Goal: Task Accomplishment & Management: Complete application form

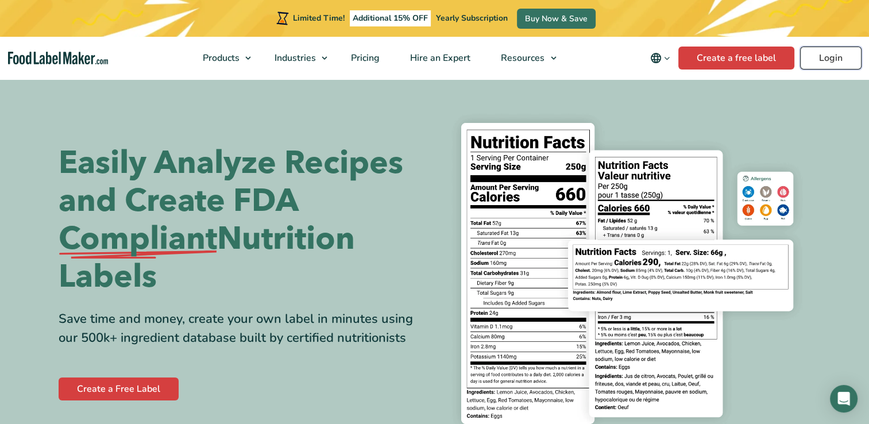
click at [845, 57] on link "Login" at bounding box center [830, 58] width 61 height 23
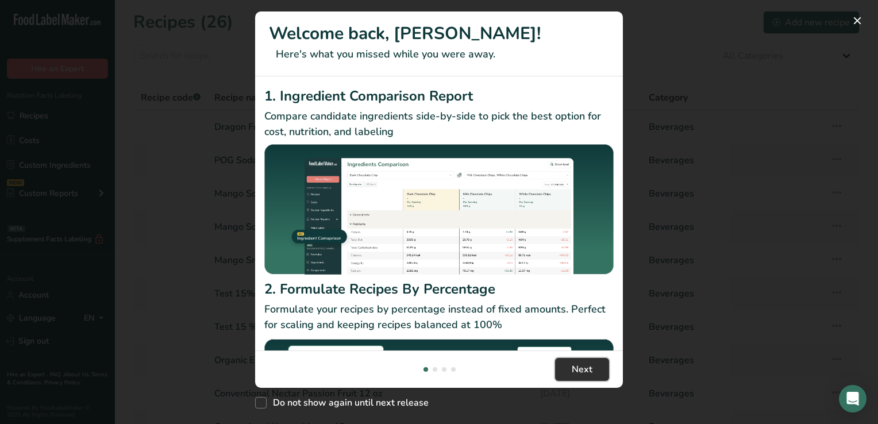
click at [592, 370] on button "Next" at bounding box center [582, 369] width 54 height 23
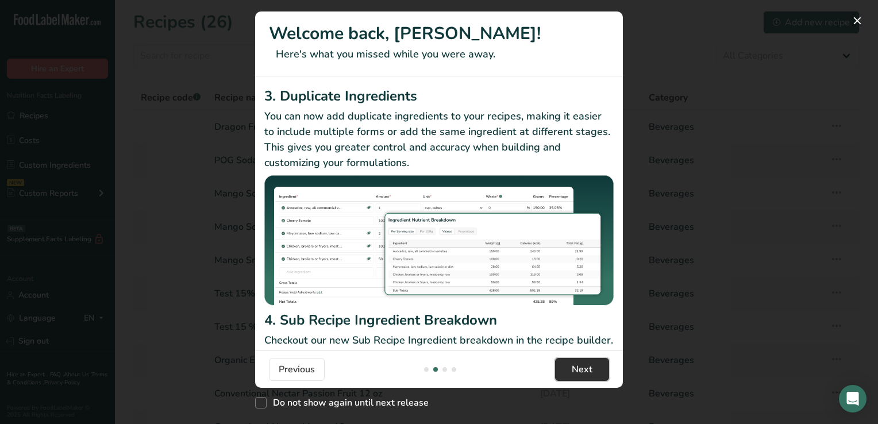
click at [575, 367] on span "Next" at bounding box center [582, 370] width 21 height 14
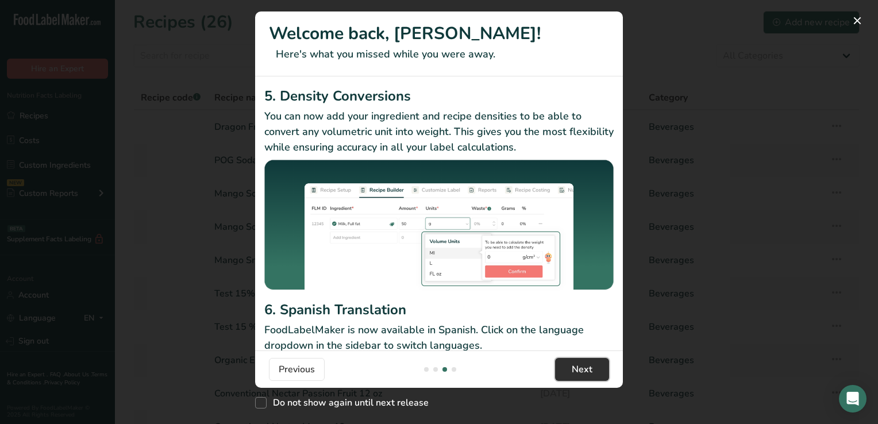
click at [575, 367] on span "Next" at bounding box center [582, 370] width 21 height 14
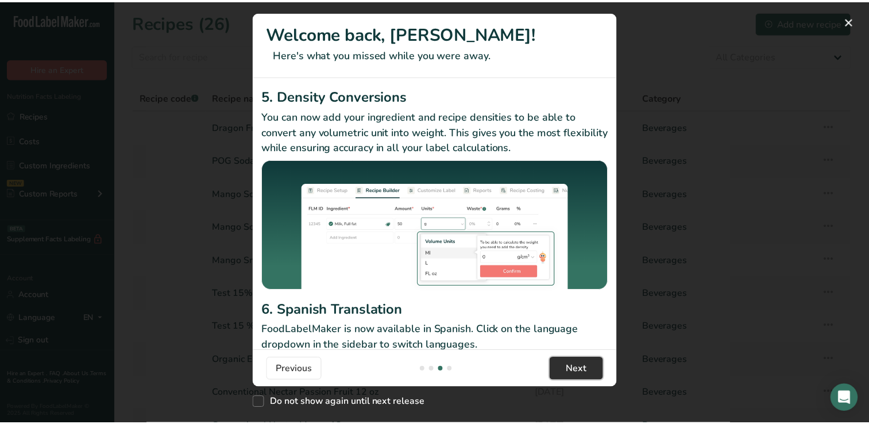
scroll to position [0, 1103]
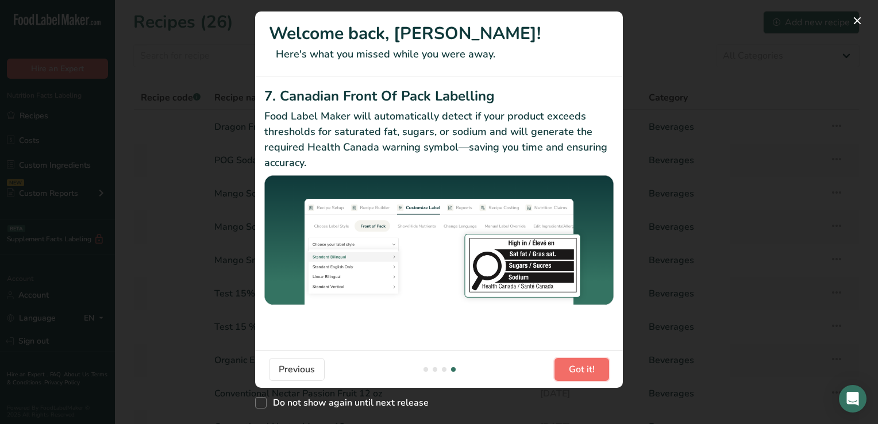
click at [575, 367] on span "Got it!" at bounding box center [582, 370] width 26 height 14
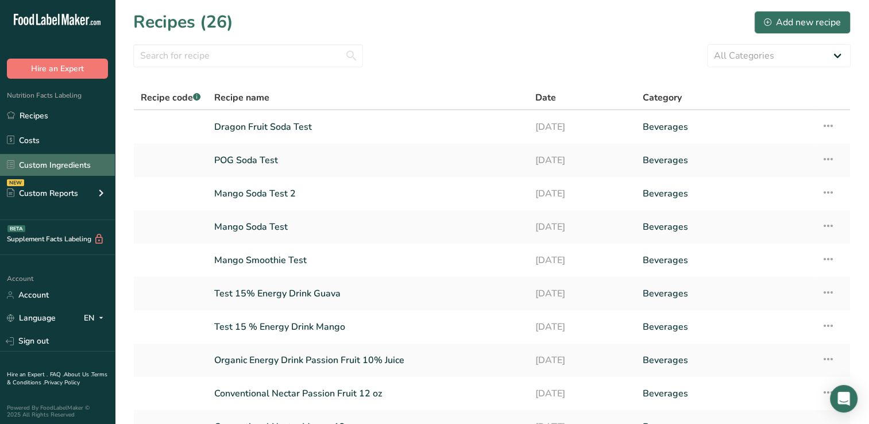
click at [60, 165] on link "Custom Ingredients" at bounding box center [57, 165] width 115 height 22
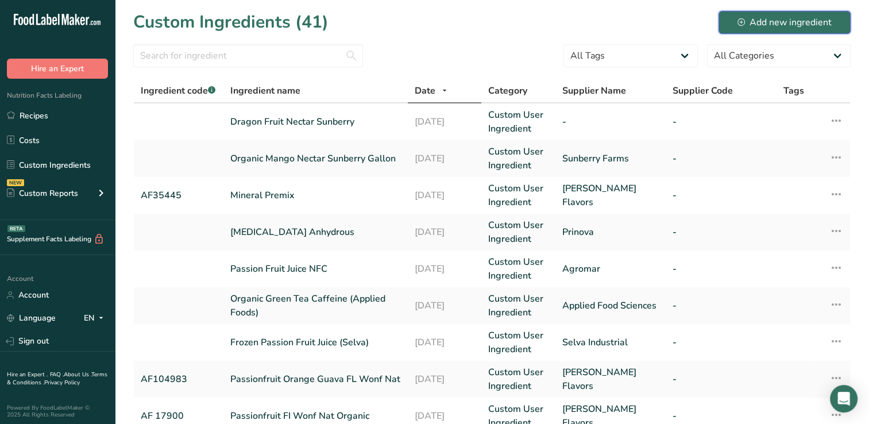
click at [768, 18] on div "Add new ingredient" at bounding box center [785, 23] width 94 height 14
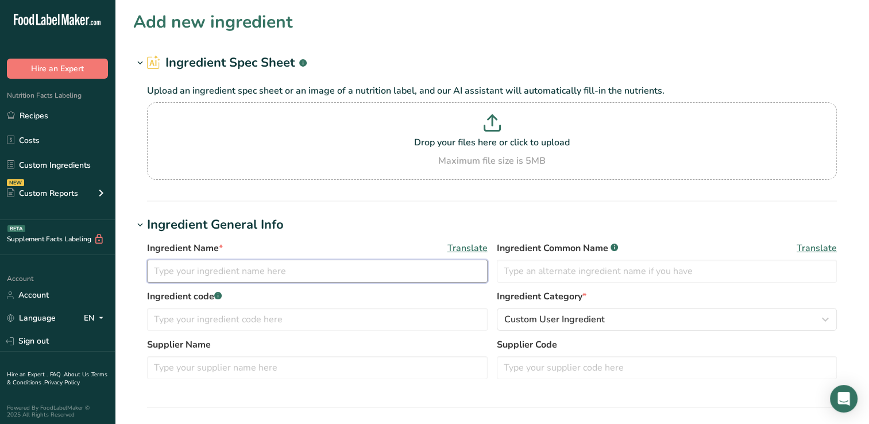
click at [159, 268] on input "text" at bounding box center [317, 271] width 341 height 23
type input "Pea Protein ProFam"
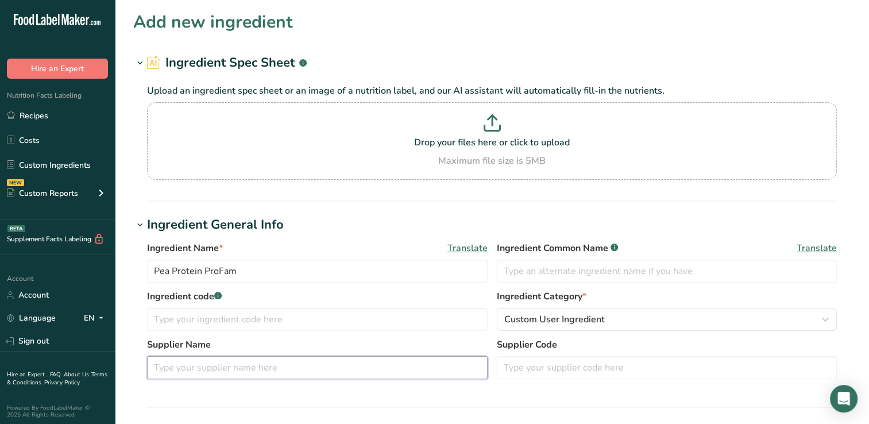
click at [156, 370] on input "text" at bounding box center [317, 367] width 341 height 23
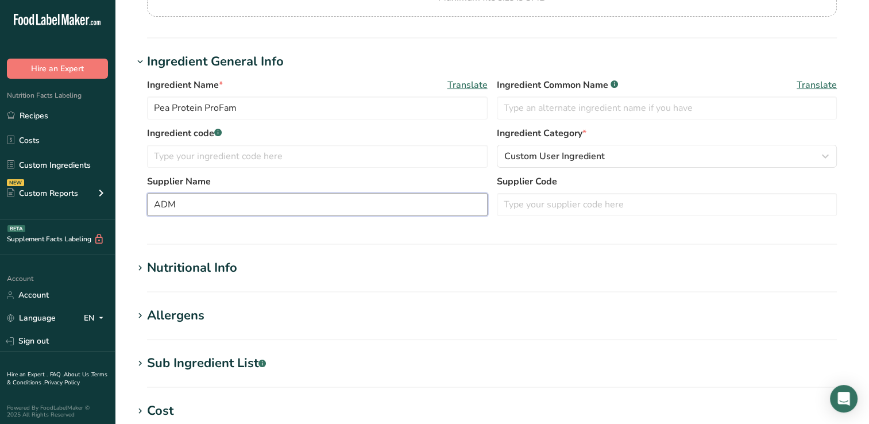
scroll to position [170, 0]
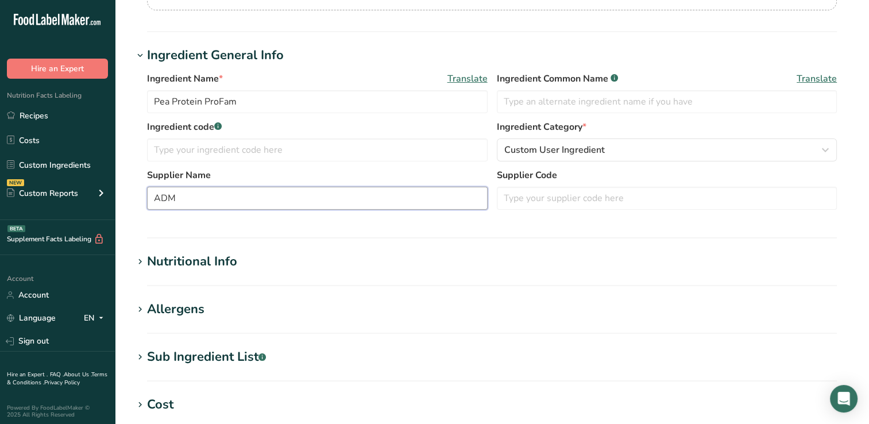
type input "ADM"
click at [218, 259] on div "Nutritional Info" at bounding box center [192, 261] width 90 height 19
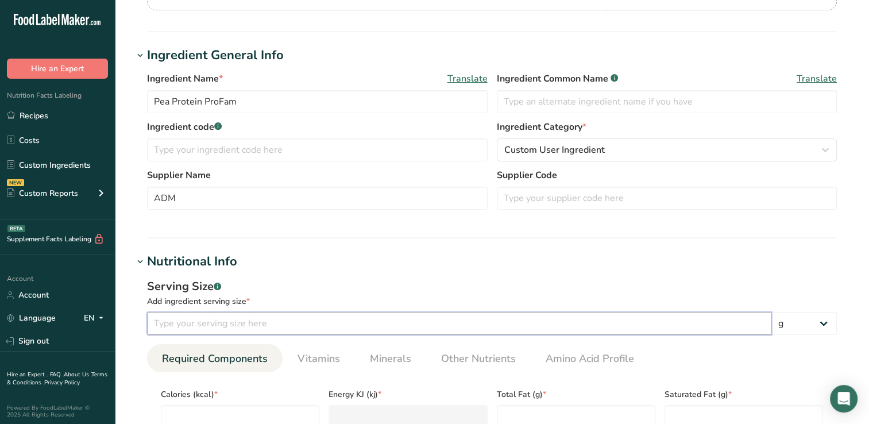
click at [177, 322] on input "number" at bounding box center [459, 323] width 625 height 23
type input "100"
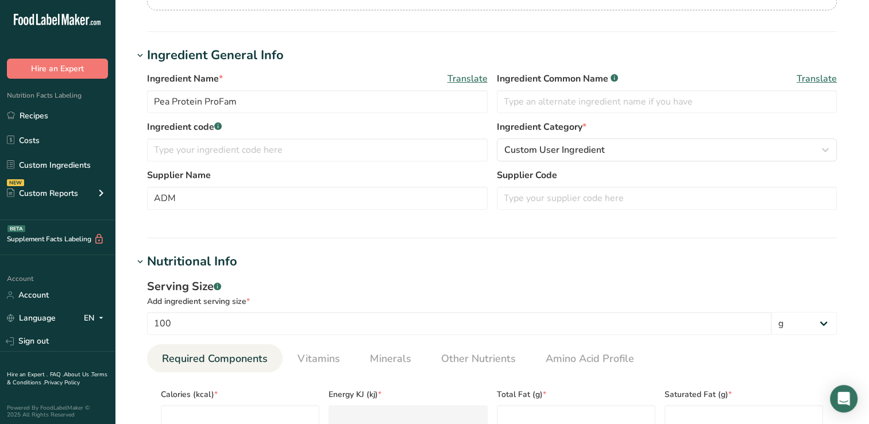
click at [669, 367] on ul "Required Components Vitamins Minerals Other Nutrients Amino Acid Profile" at bounding box center [492, 358] width 690 height 28
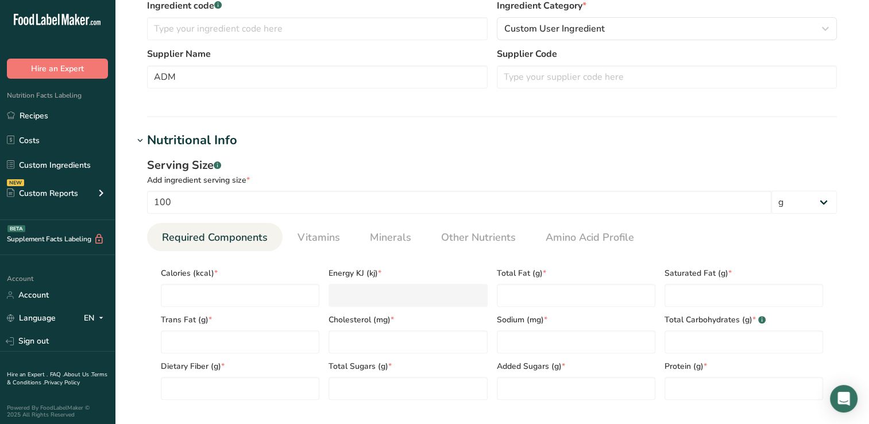
scroll to position [329, 0]
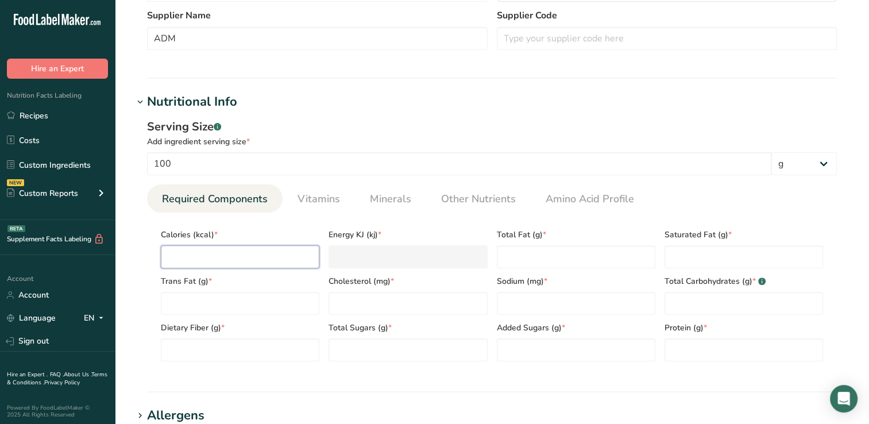
click at [197, 259] on input "number" at bounding box center [240, 256] width 159 height 23
type input "3"
type KJ "12.6"
type input "38"
type KJ "159"
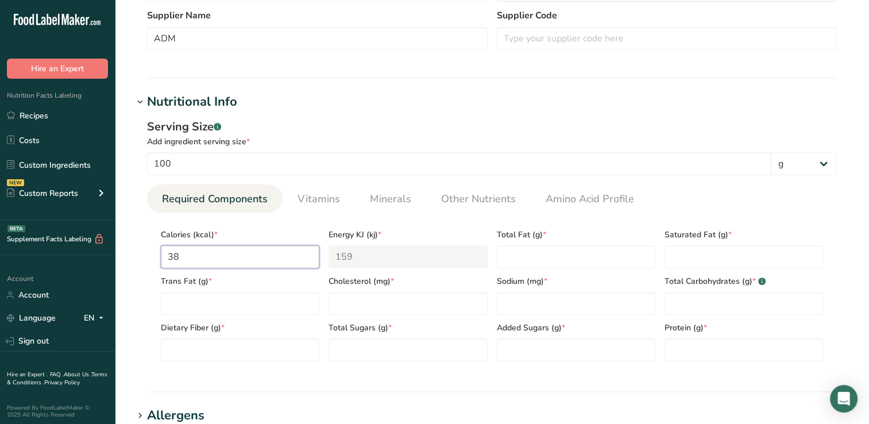
type input "388"
type KJ "1623.4"
type input "388"
click at [526, 254] on Fat "number" at bounding box center [576, 256] width 159 height 23
type Fat "7"
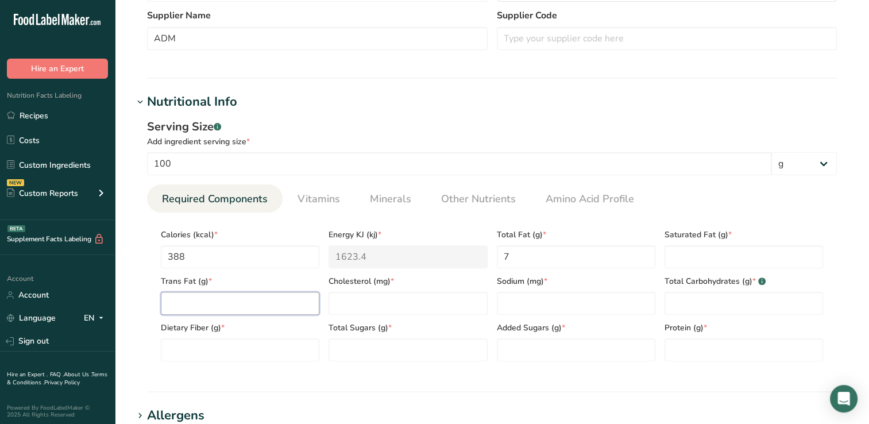
click at [195, 303] on Fat "number" at bounding box center [240, 303] width 159 height 23
type Fat "0"
click at [344, 305] on input "number" at bounding box center [408, 303] width 159 height 23
type input "0"
click at [687, 257] on Fat "number" at bounding box center [744, 256] width 159 height 23
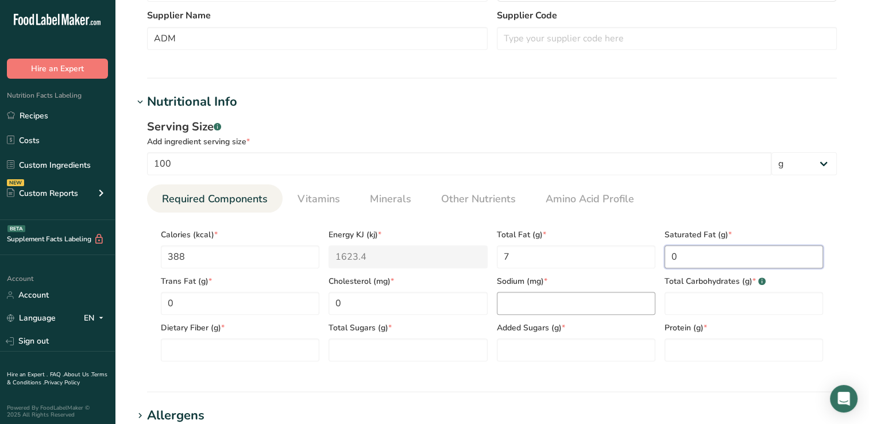
type Fat "0"
drag, startPoint x: 527, startPoint y: 301, endPoint x: 517, endPoint y: 303, distance: 10.6
click at [517, 303] on input "number" at bounding box center [576, 303] width 159 height 23
type input "200"
drag, startPoint x: 463, startPoint y: 139, endPoint x: 391, endPoint y: 101, distance: 81.5
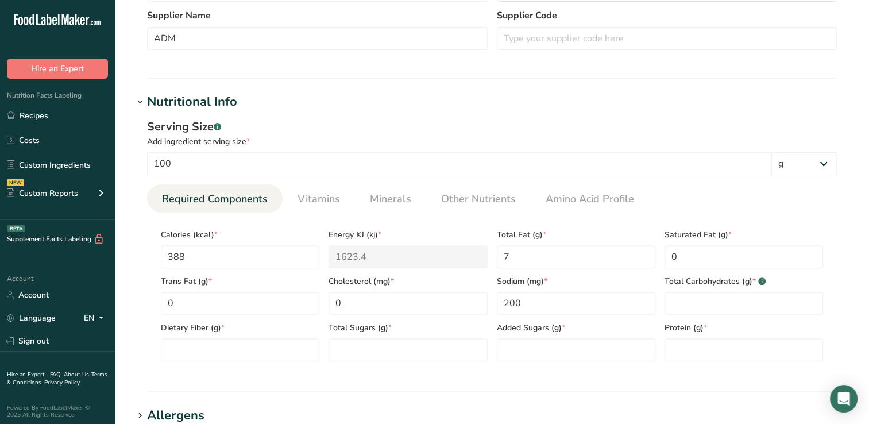
click at [391, 101] on h1 "Nutritional Info" at bounding box center [492, 102] width 718 height 19
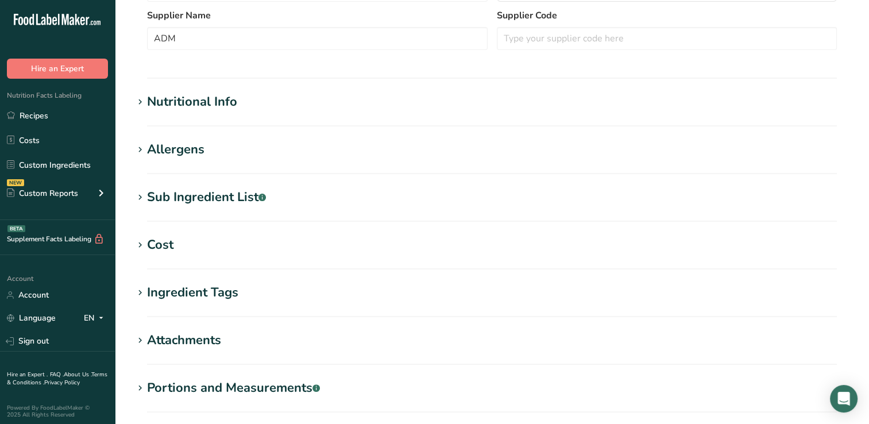
click at [195, 97] on div "Nutritional Info" at bounding box center [192, 102] width 90 height 19
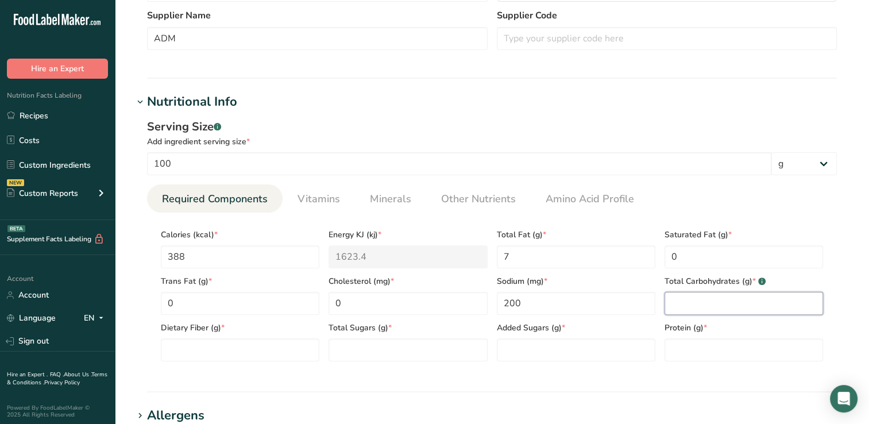
click at [691, 301] on Carbohydrates "number" at bounding box center [744, 303] width 159 height 23
type Carbohydrates "10"
click at [182, 349] on Fiber "number" at bounding box center [240, 349] width 159 height 23
type Fiber "6"
click at [344, 353] on Sugars "number" at bounding box center [408, 349] width 159 height 23
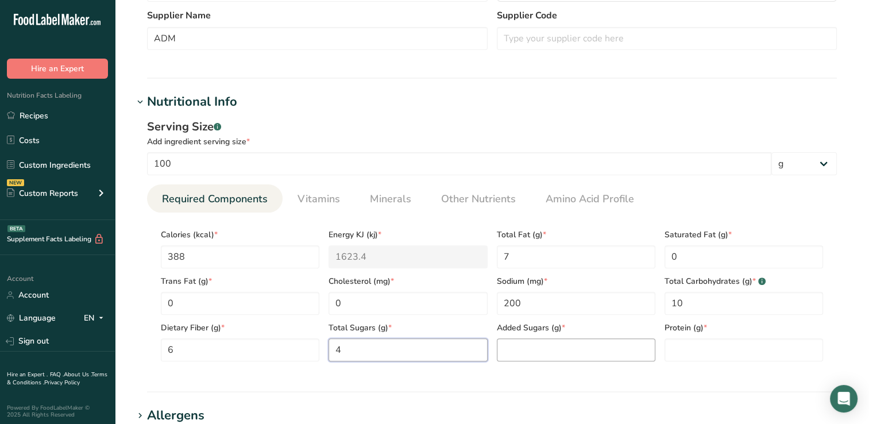
type Sugars "4"
click at [517, 351] on Sugars "number" at bounding box center [576, 349] width 159 height 23
type Sugars "0"
click at [684, 353] on input "number" at bounding box center [744, 349] width 159 height 23
type input "80"
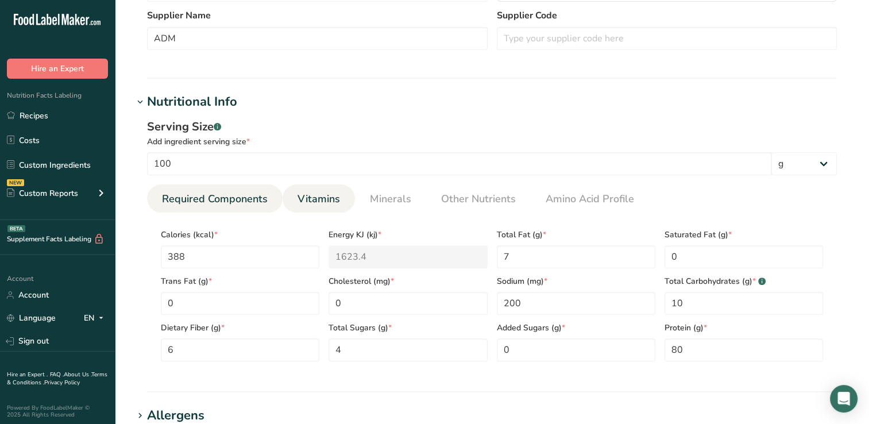
click at [309, 194] on span "Vitamins" at bounding box center [319, 199] width 43 height 16
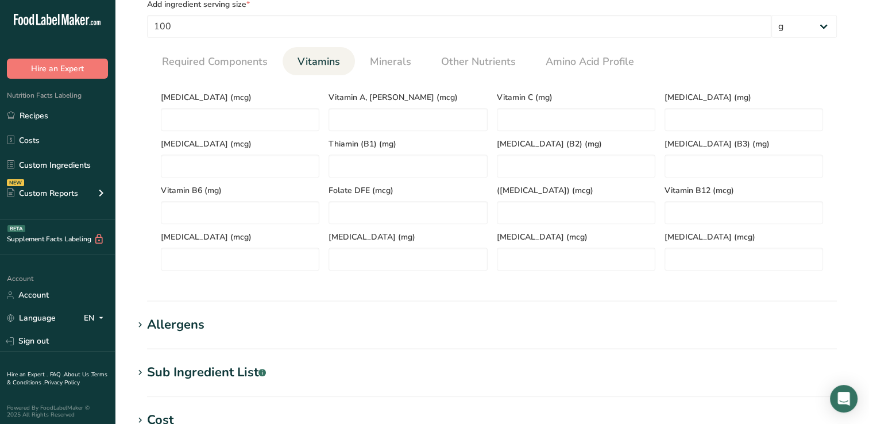
scroll to position [344, 0]
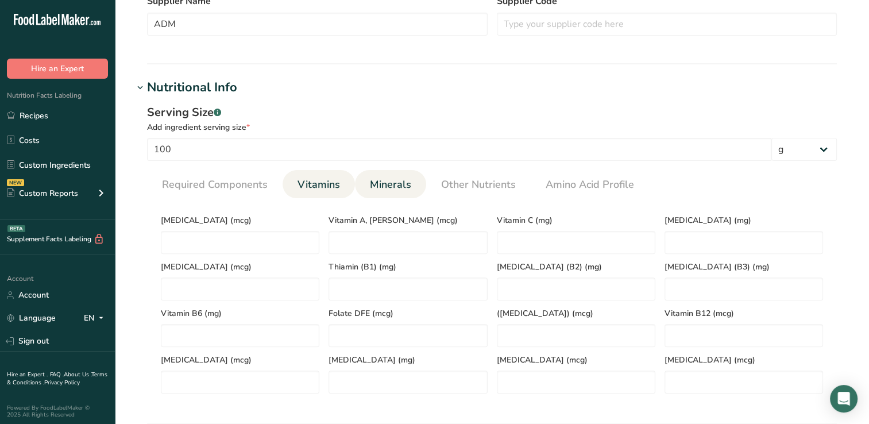
click at [386, 184] on span "Minerals" at bounding box center [390, 185] width 41 height 16
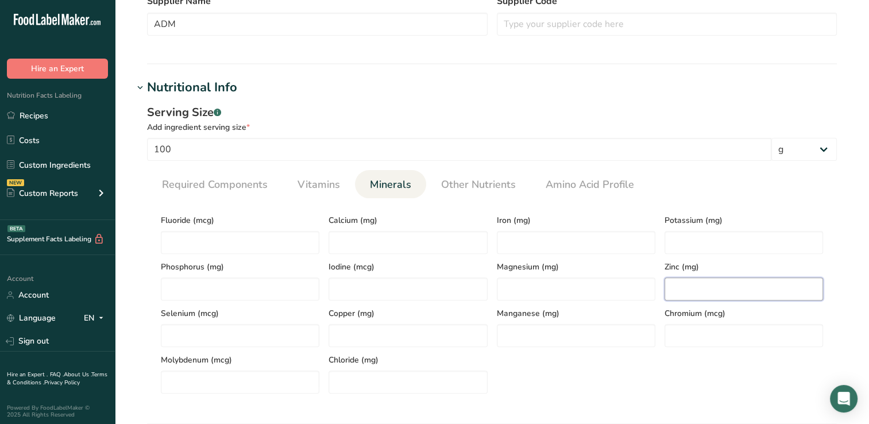
click at [696, 296] on input "number" at bounding box center [744, 289] width 159 height 23
type input "10"
click at [368, 380] on input "number" at bounding box center [408, 382] width 159 height 23
click at [342, 383] on input "number" at bounding box center [408, 382] width 159 height 23
type input "500"
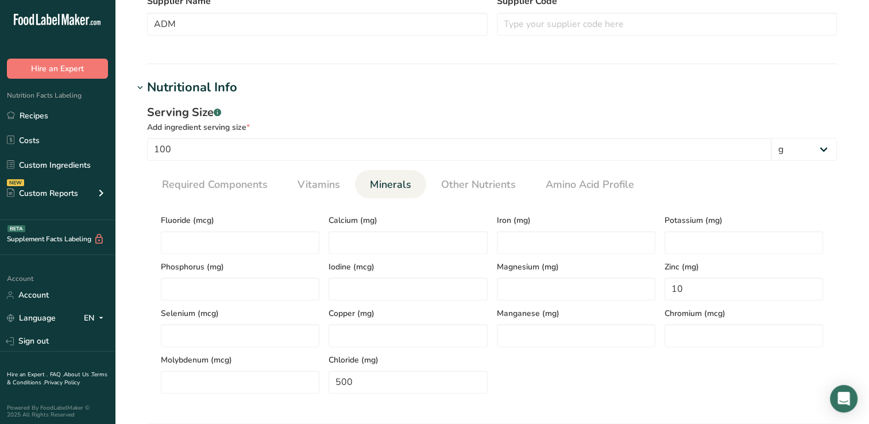
click at [555, 386] on div "Fluoride (mcg) Calcium (mg) Iron (mg) Potassium (mg) Phosphorus (mg) Iodine (mc…" at bounding box center [492, 300] width 672 height 186
drag, startPoint x: 484, startPoint y: 182, endPoint x: 446, endPoint y: 206, distance: 44.5
click at [446, 206] on section "Calories (kcal) * 388 Energy KJ (kj) * 1623.4 Total Fat (g) * 7 Saturated Fat (…" at bounding box center [492, 300] width 690 height 205
click at [473, 184] on span "Other Nutrients" at bounding box center [478, 185] width 75 height 16
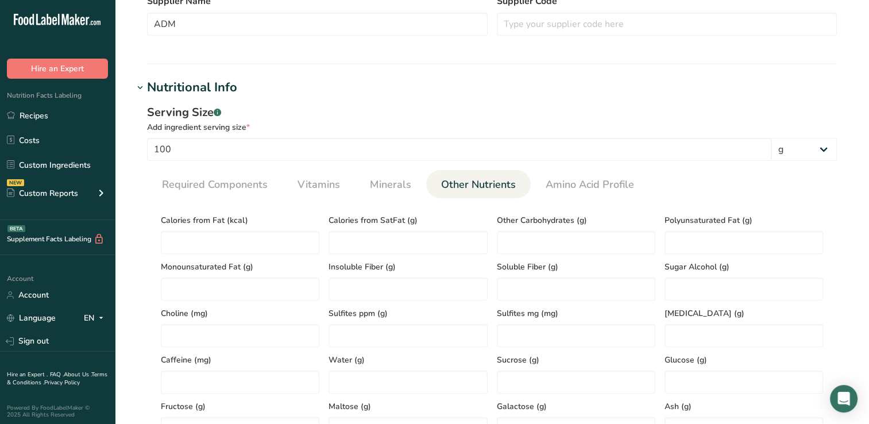
drag, startPoint x: 877, startPoint y: 284, endPoint x: 804, endPoint y: 309, distance: 77.2
click at [804, 309] on span "[MEDICAL_DATA] (g)" at bounding box center [744, 313] width 159 height 12
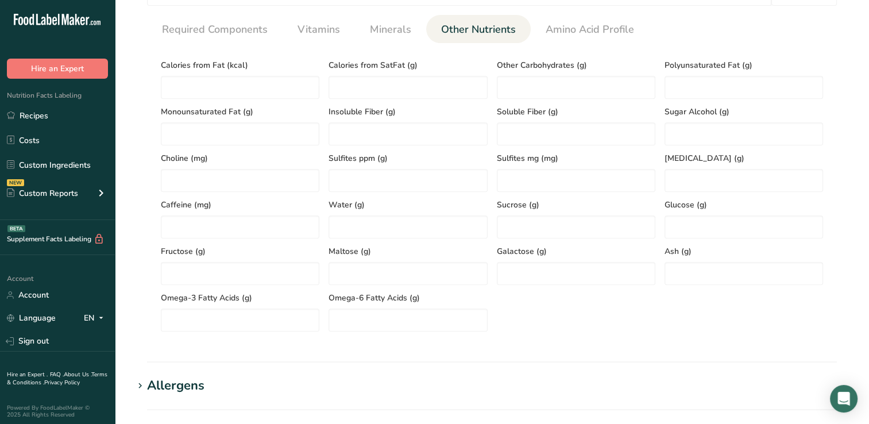
scroll to position [514, 0]
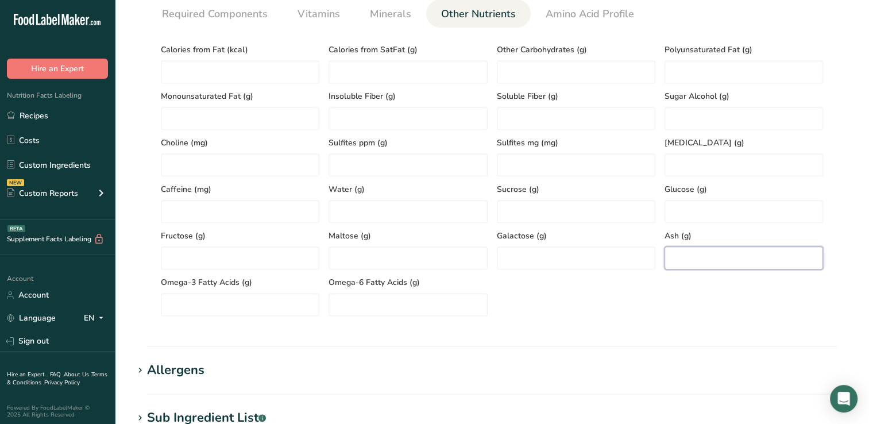
click at [690, 265] on input "number" at bounding box center [744, 258] width 159 height 23
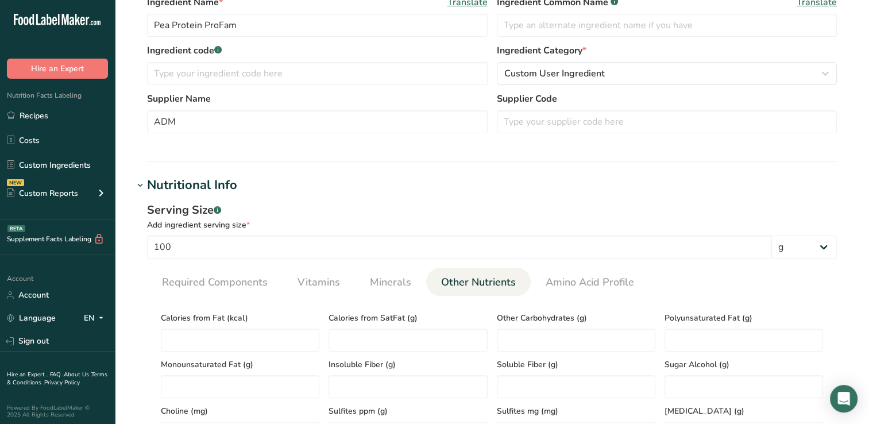
scroll to position [282, 0]
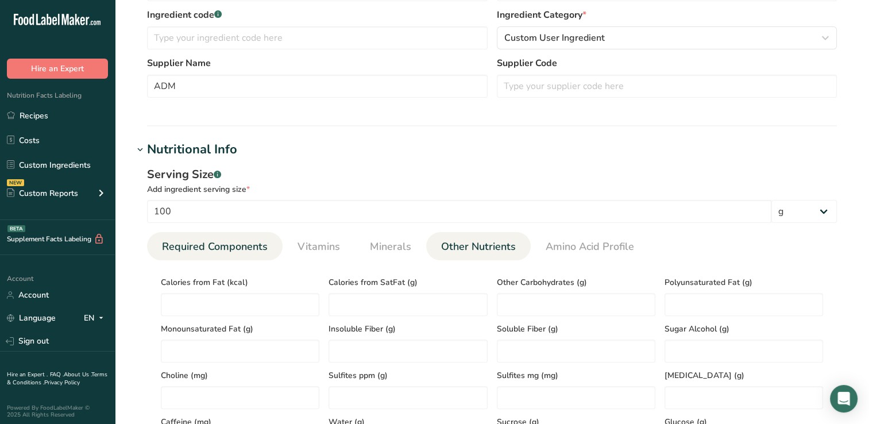
type input "7"
click at [219, 241] on span "Required Components" at bounding box center [215, 247] width 106 height 16
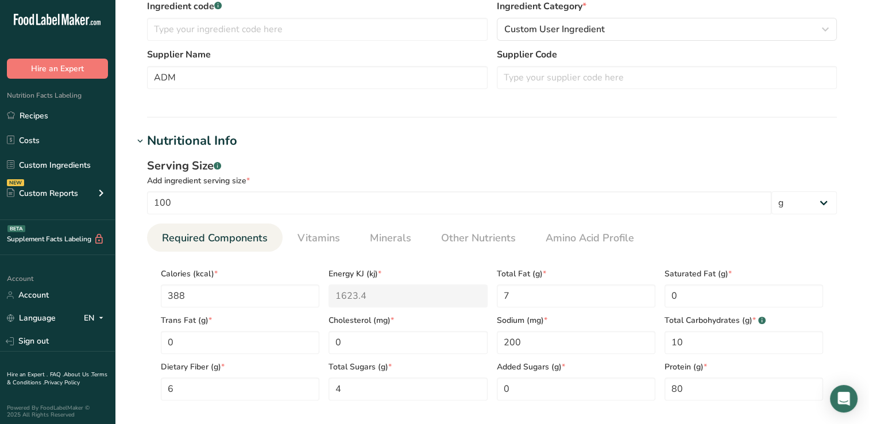
scroll to position [283, 0]
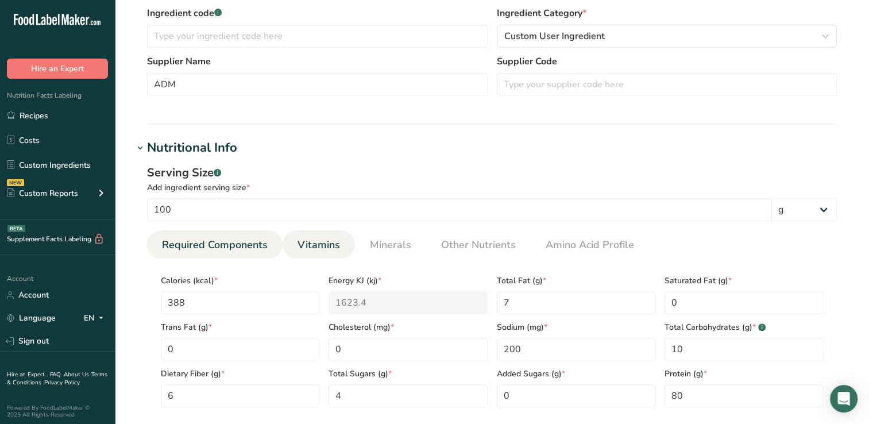
click at [319, 242] on span "Vitamins" at bounding box center [319, 245] width 43 height 16
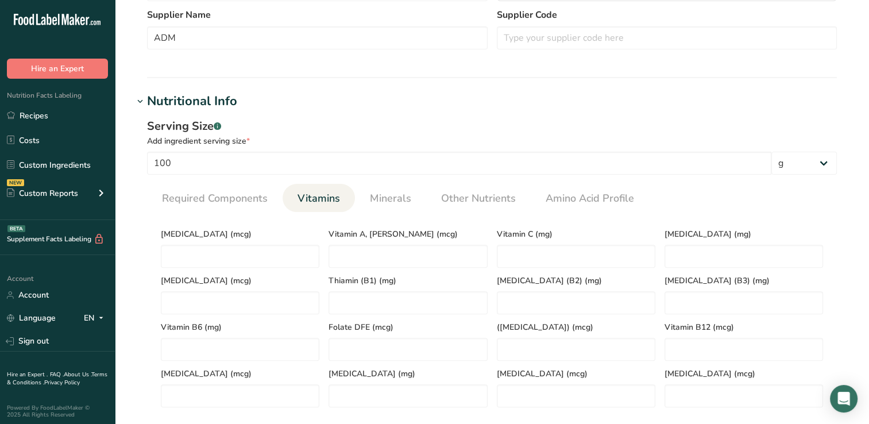
scroll to position [327, 0]
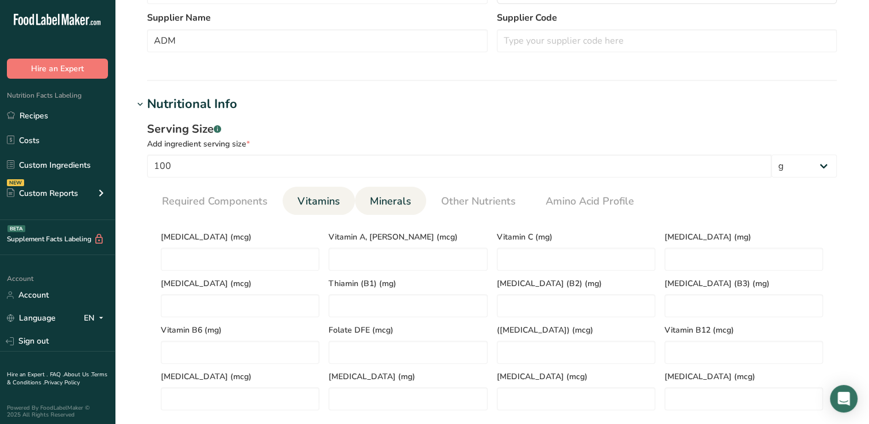
click at [391, 198] on span "Minerals" at bounding box center [390, 202] width 41 height 16
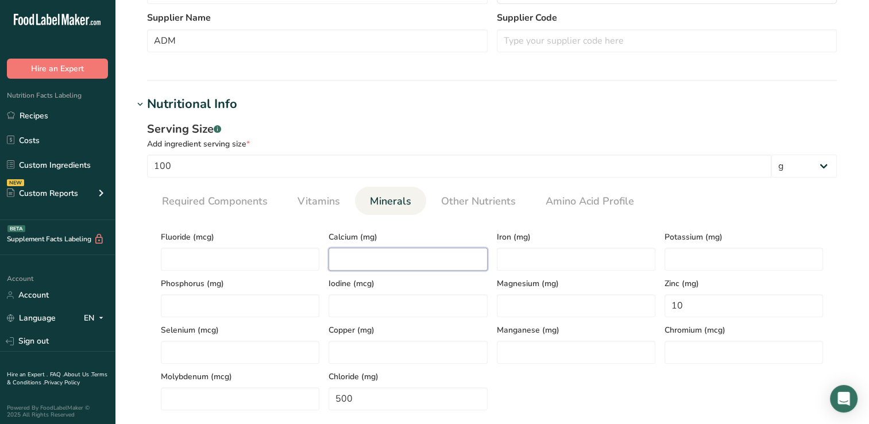
click at [342, 259] on input "number" at bounding box center [408, 259] width 159 height 23
type input "50"
click at [522, 262] on input "number" at bounding box center [576, 259] width 159 height 23
type input "10"
drag, startPoint x: 677, startPoint y: 256, endPoint x: 671, endPoint y: 257, distance: 6.0
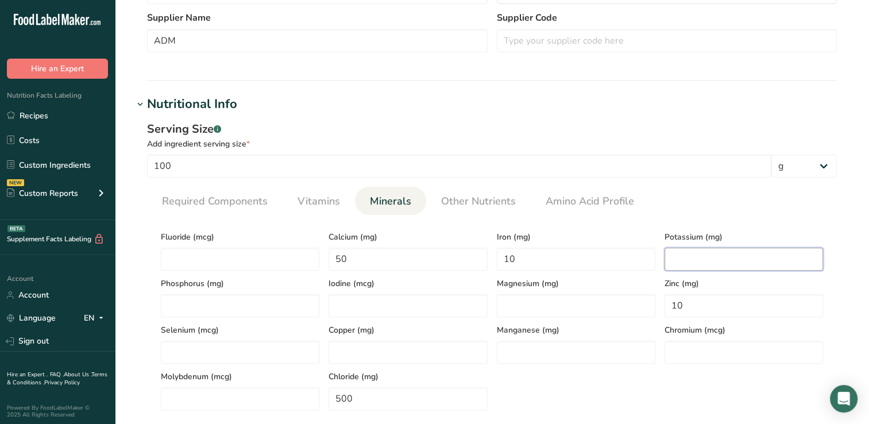
click at [671, 257] on input "number" at bounding box center [744, 259] width 159 height 23
type input "2000"
click at [185, 303] on input "number" at bounding box center [240, 305] width 159 height 23
type input "1000"
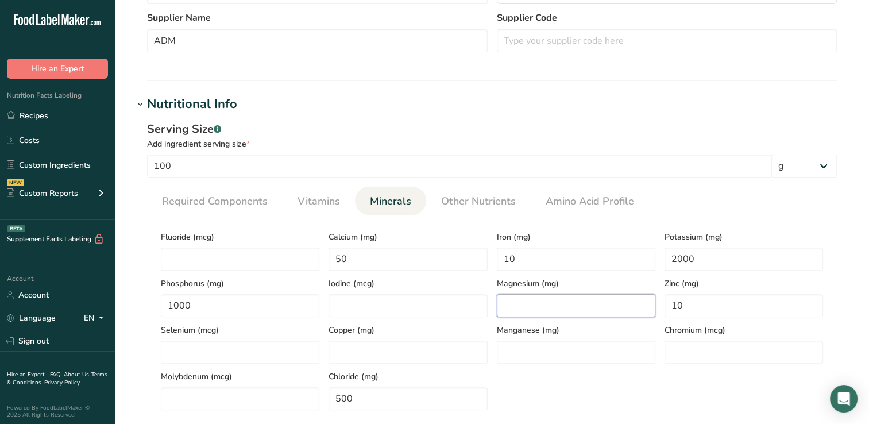
click at [508, 310] on input "number" at bounding box center [576, 305] width 159 height 23
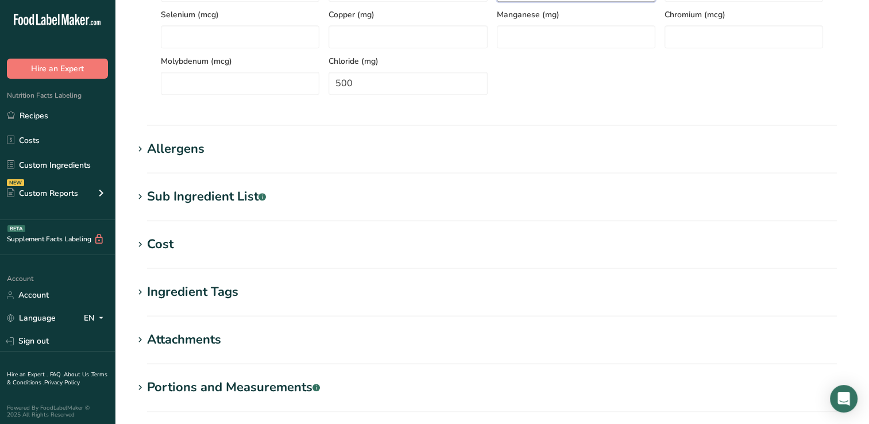
scroll to position [769, 0]
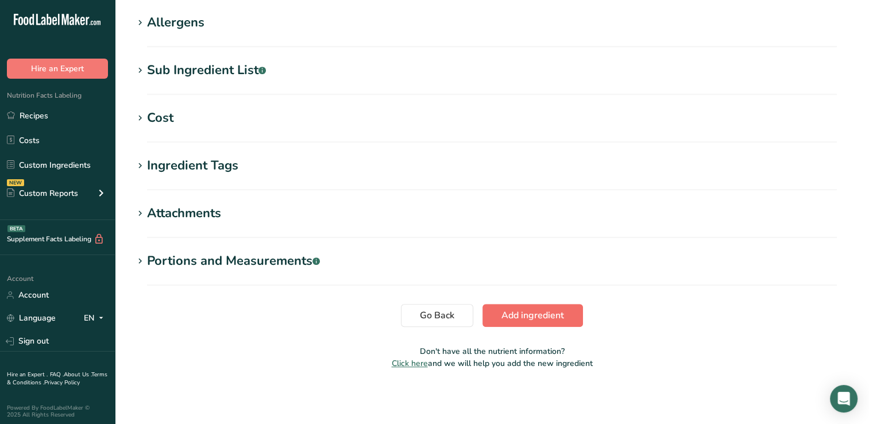
type input "100"
click at [541, 314] on span "Add ingredient" at bounding box center [533, 316] width 63 height 14
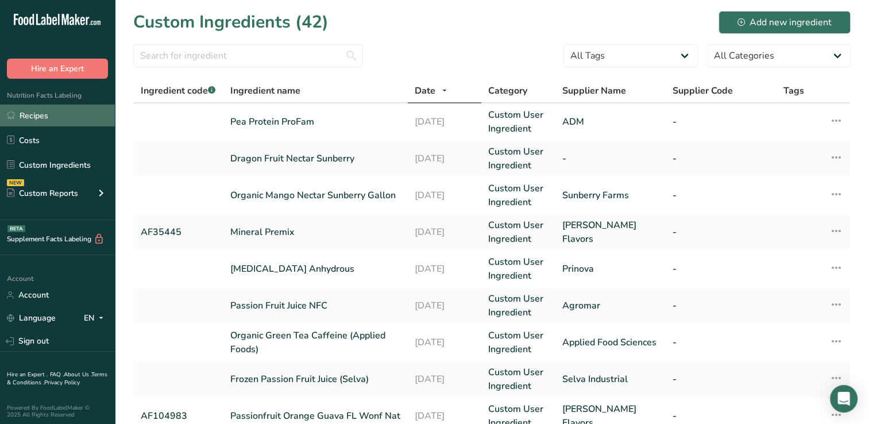
click at [37, 115] on link "Recipes" at bounding box center [57, 116] width 115 height 22
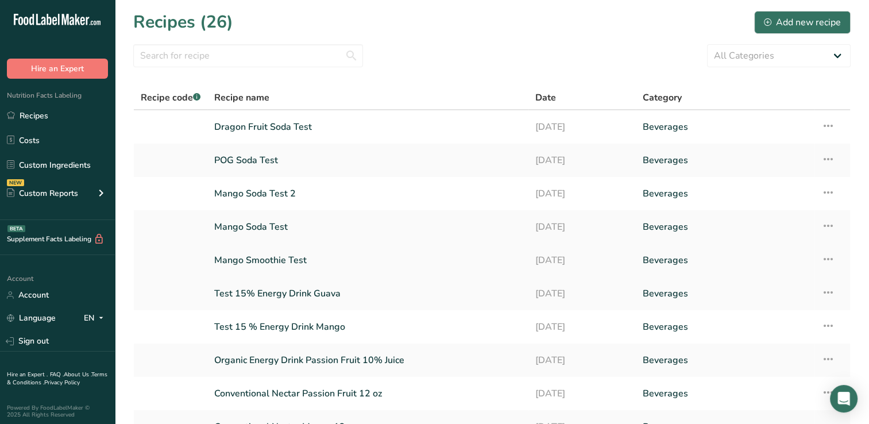
click at [283, 259] on link "Mango Smoothie Test" at bounding box center [367, 260] width 307 height 24
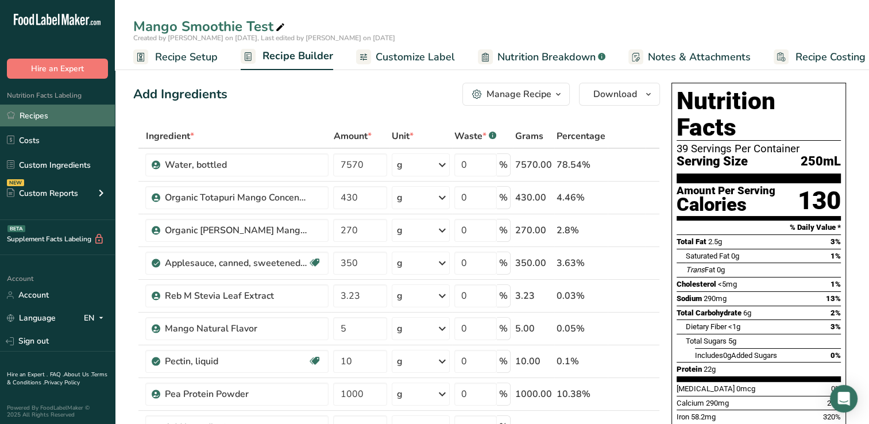
click at [60, 119] on link "Recipes" at bounding box center [57, 116] width 115 height 22
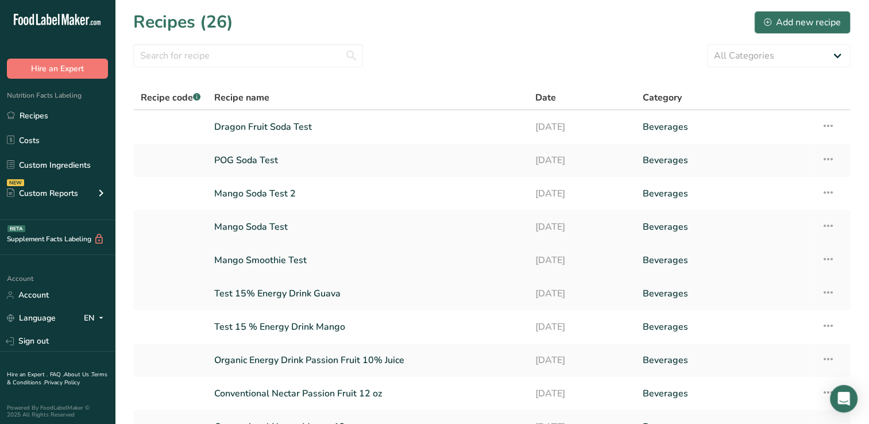
click at [829, 260] on icon at bounding box center [829, 259] width 14 height 21
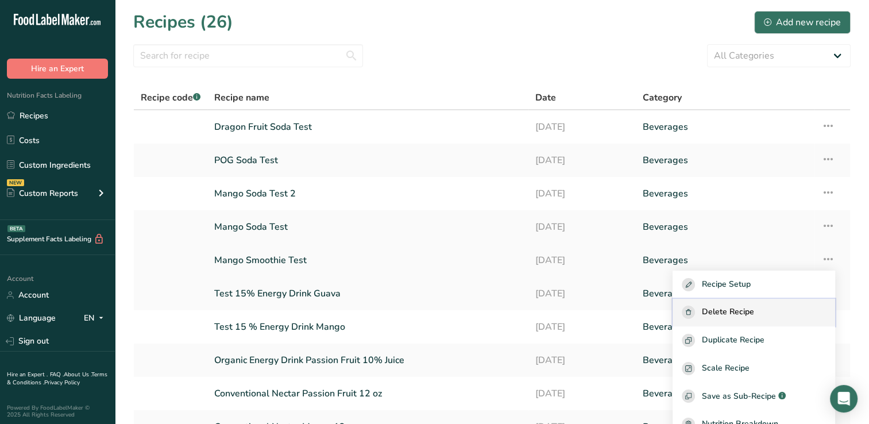
click at [742, 310] on span "Delete Recipe" at bounding box center [728, 312] width 52 height 13
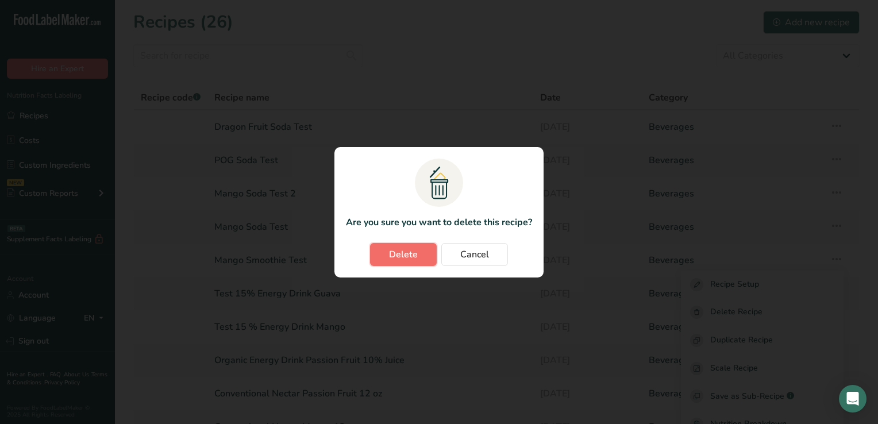
click at [412, 250] on span "Delete" at bounding box center [403, 255] width 29 height 14
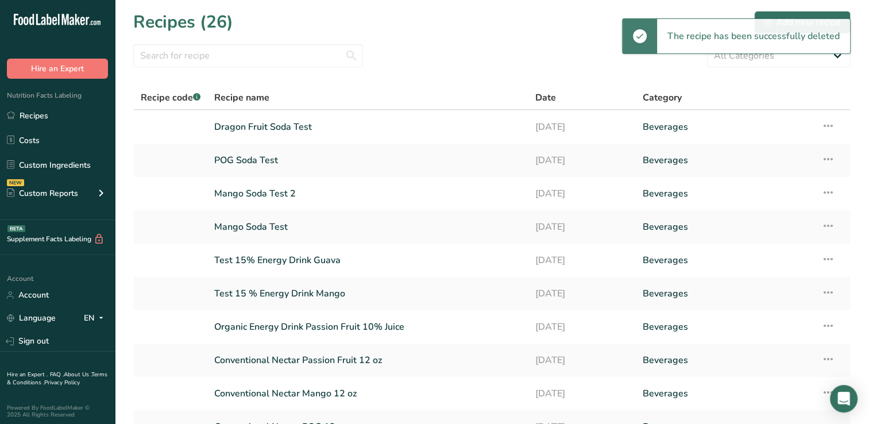
click at [510, 36] on section "Recipes (26) Add new recipe All Categories Baked Goods [GEOGRAPHIC_DATA] Confec…" at bounding box center [492, 249] width 754 height 499
click at [499, 43] on section "Recipes (26) Add new recipe All Categories Baked Goods [GEOGRAPHIC_DATA] Confec…" at bounding box center [492, 249] width 754 height 499
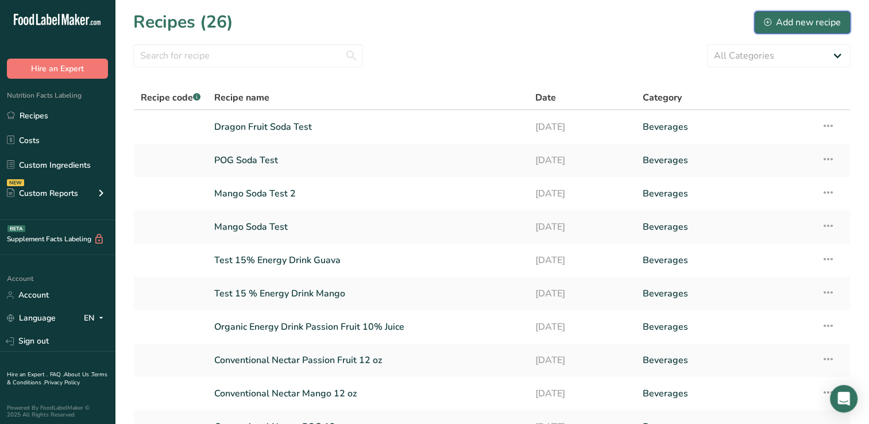
click at [816, 22] on div "Add new recipe" at bounding box center [802, 23] width 77 height 14
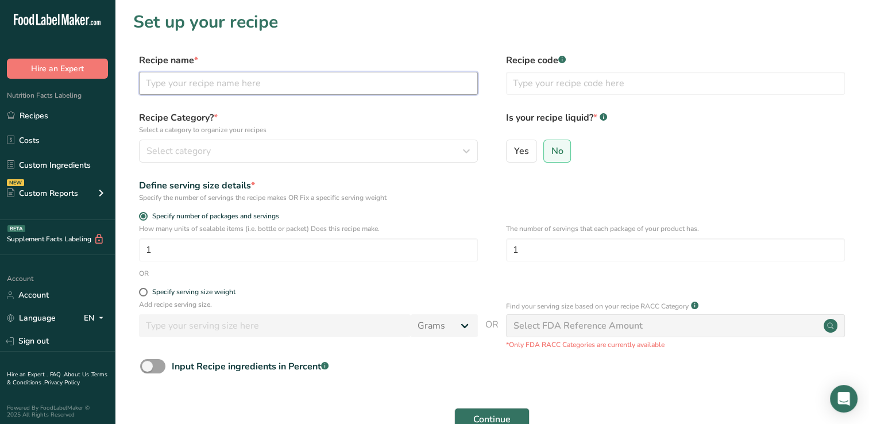
click at [158, 88] on input "text" at bounding box center [308, 83] width 339 height 23
type input "Mango Smoothie Test"
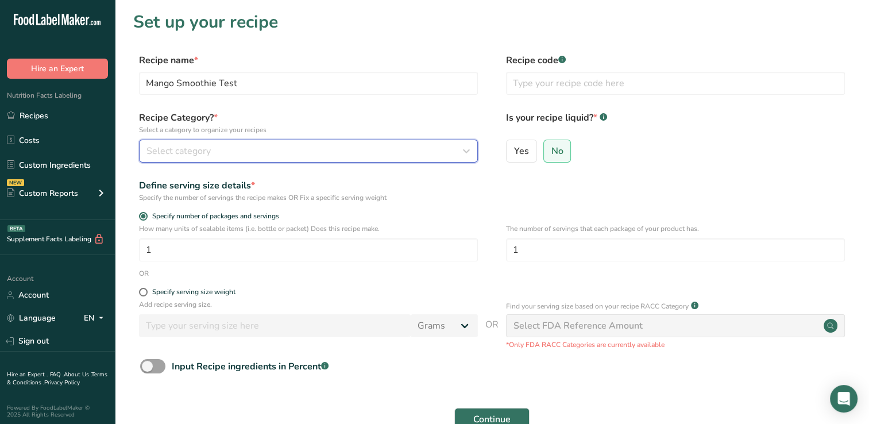
click at [467, 150] on icon "button" at bounding box center [467, 151] width 14 height 21
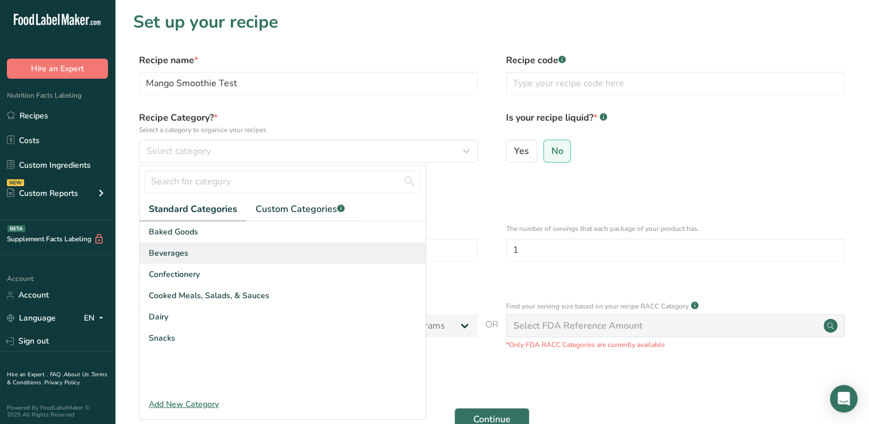
click at [182, 256] on span "Beverages" at bounding box center [169, 253] width 40 height 12
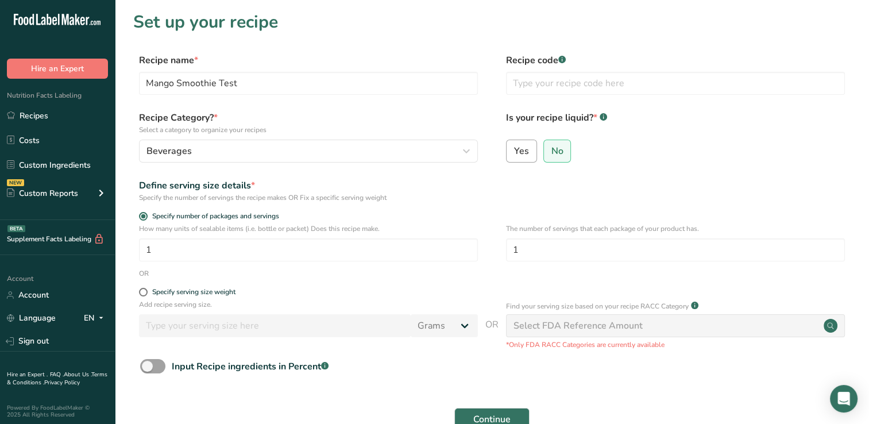
click at [517, 148] on span "Yes" at bounding box center [521, 150] width 15 height 11
click at [514, 148] on input "Yes" at bounding box center [510, 150] width 7 height 7
radio input "true"
radio input "false"
select select "22"
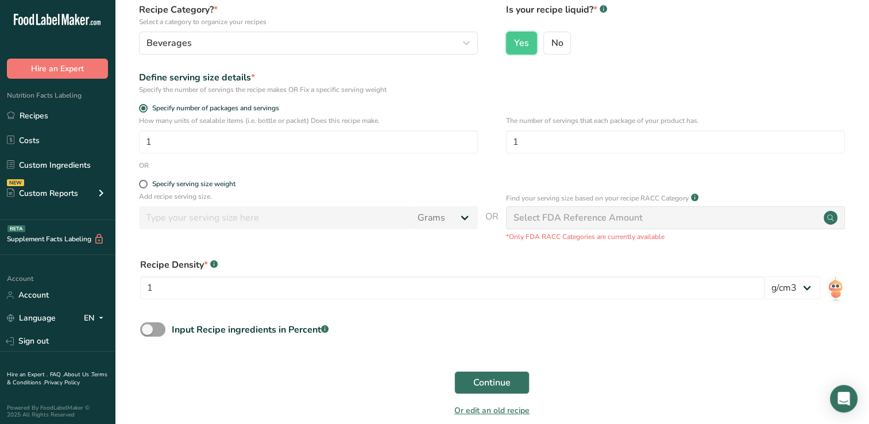
scroll to position [109, 0]
click at [143, 183] on span at bounding box center [143, 183] width 9 height 9
click at [143, 183] on input "Specify serving size weight" at bounding box center [142, 183] width 7 height 7
radio input "true"
radio input "false"
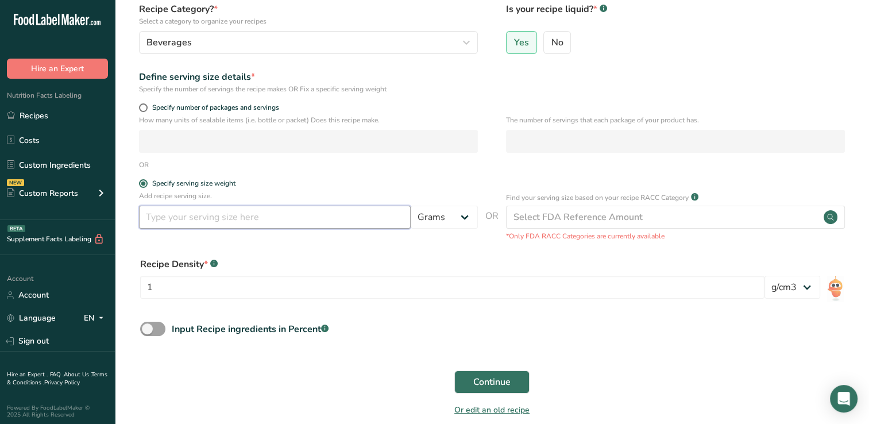
click at [160, 218] on input "number" at bounding box center [275, 217] width 272 height 23
type input "355"
click at [379, 241] on div "Add recipe serving size. 355 Grams kg mg mcg lb oz l mL fl oz tbsp tsp cup qt g…" at bounding box center [492, 216] width 718 height 51
click at [466, 217] on select "Grams kg mg mcg lb oz l mL fl oz tbsp tsp cup qt gallon" at bounding box center [444, 217] width 67 height 23
select select "17"
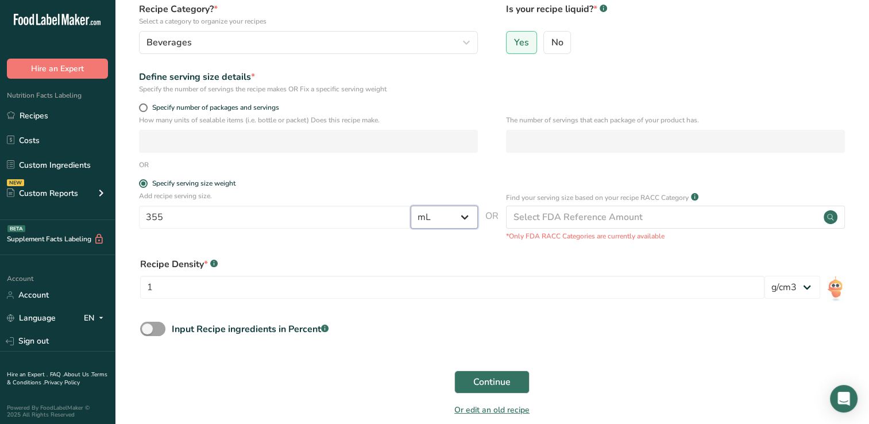
click at [411, 206] on select "Grams kg mg mcg lb oz l mL fl oz tbsp tsp cup qt gallon" at bounding box center [444, 217] width 67 height 23
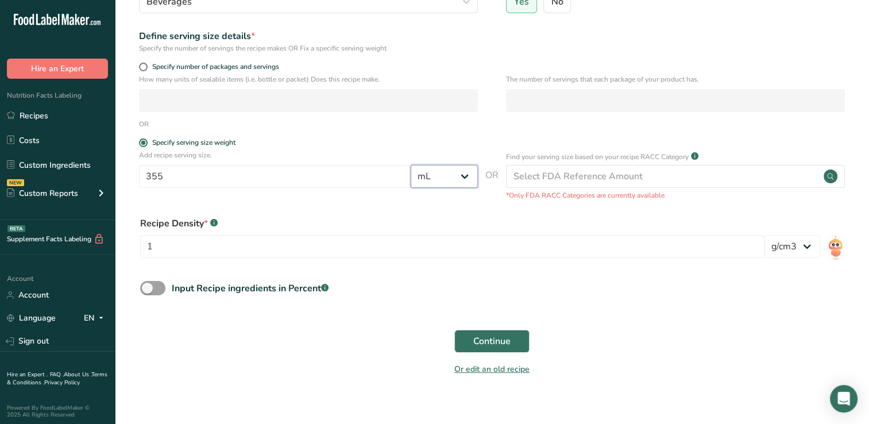
scroll to position [163, 0]
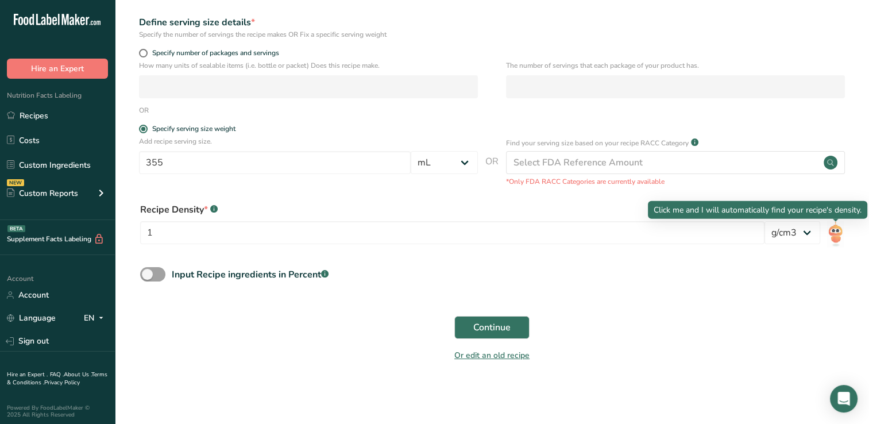
click at [834, 232] on img at bounding box center [835, 234] width 17 height 26
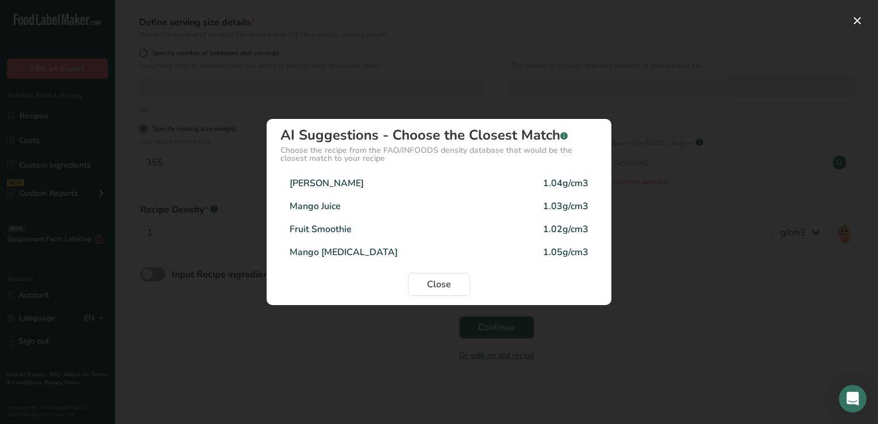
click at [363, 182] on div "Mango Smoothie 1.04g/cm3" at bounding box center [438, 183] width 317 height 23
type input "1.04"
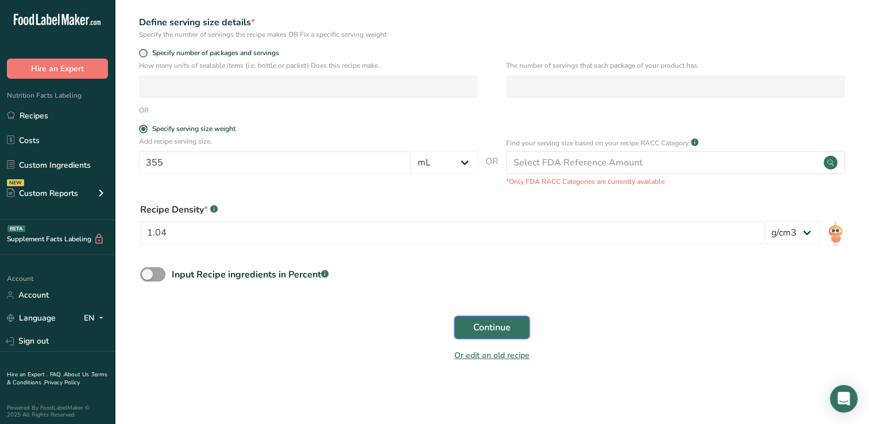
click at [494, 326] on span "Continue" at bounding box center [491, 328] width 37 height 14
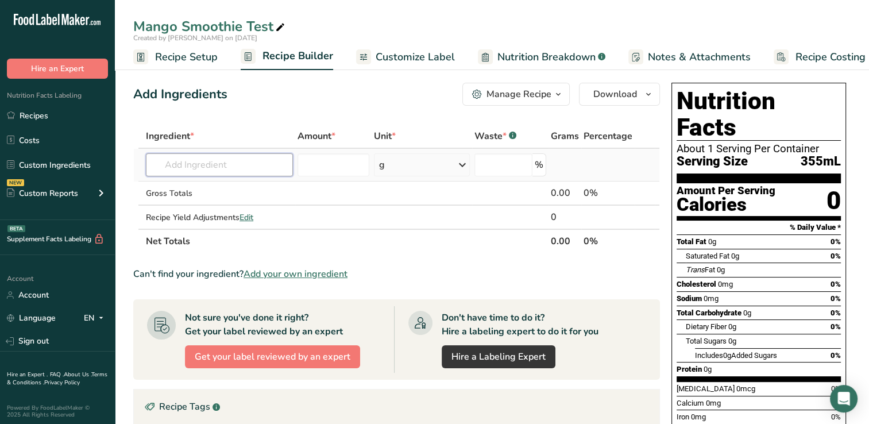
click at [182, 164] on input "text" at bounding box center [219, 164] width 147 height 23
type input "w"
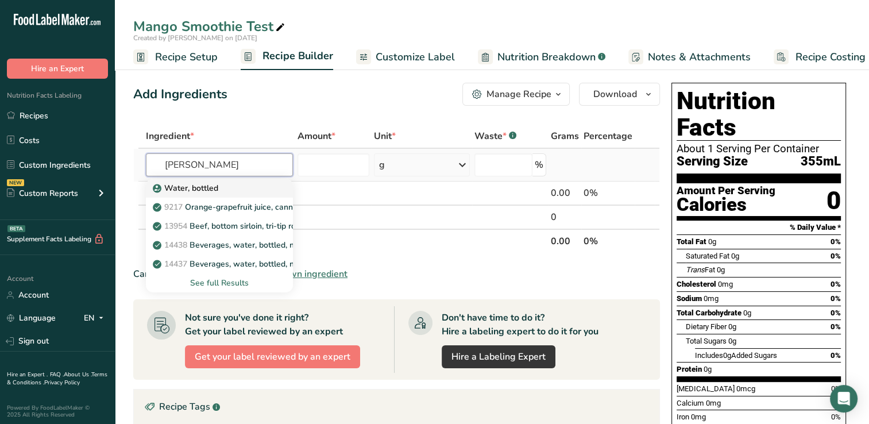
type input "[PERSON_NAME]"
click at [207, 187] on p "Water, bottled" at bounding box center [186, 188] width 63 height 12
type input "Water, bottled"
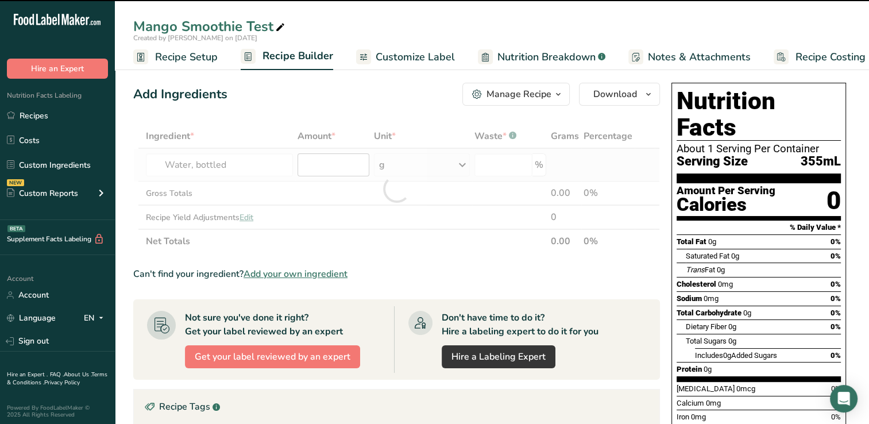
type input "0"
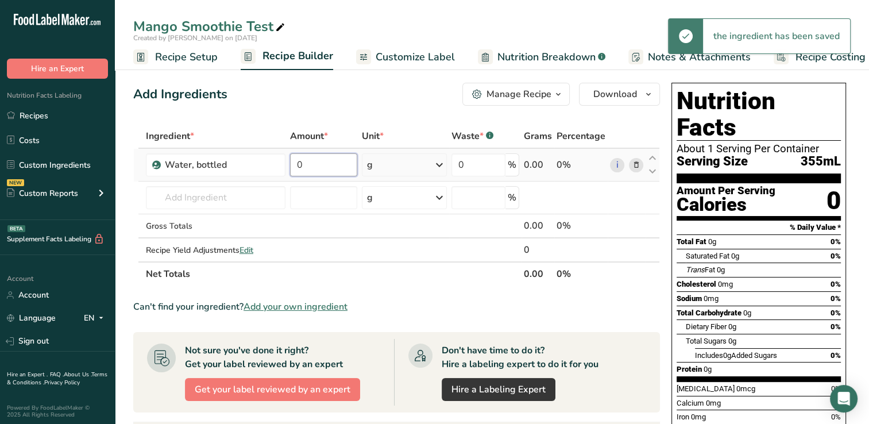
click at [324, 163] on input "0" at bounding box center [323, 164] width 67 height 23
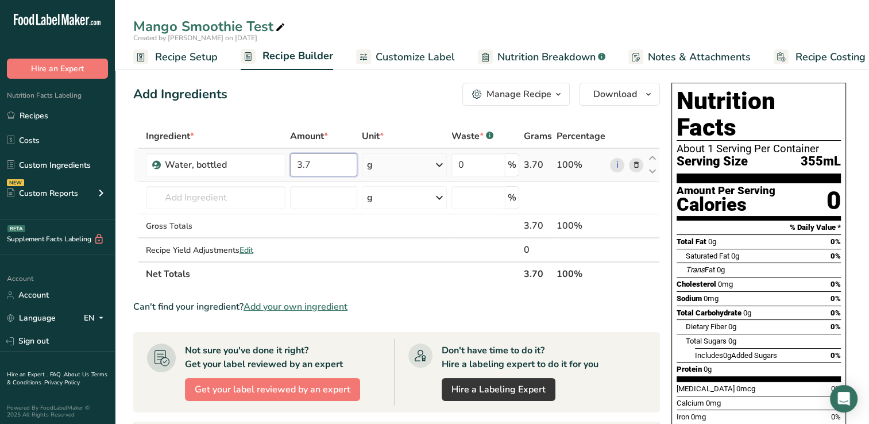
type input "3.7"
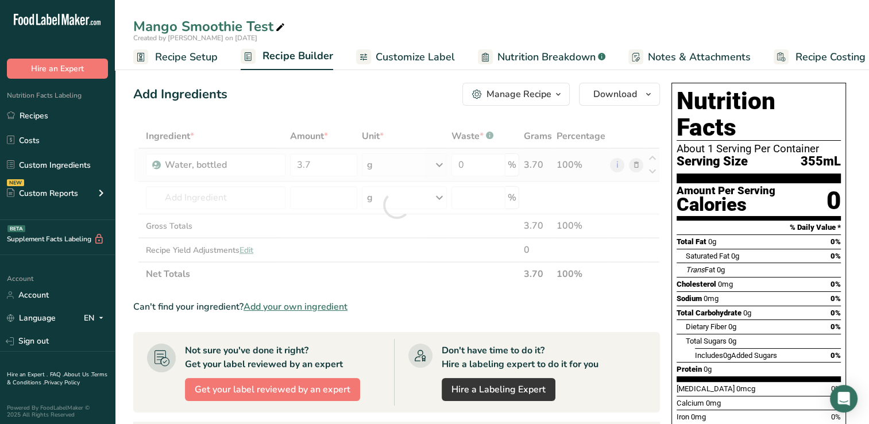
click at [442, 165] on div "Ingredient * Amount * Unit * Waste * .a-a{fill:#347362;}.b-a{fill:#fff;} Grams …" at bounding box center [396, 205] width 527 height 162
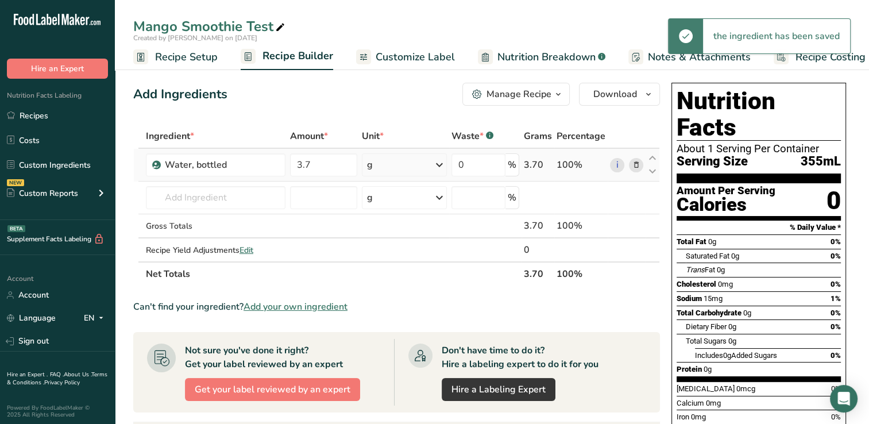
click at [441, 165] on icon at bounding box center [440, 165] width 14 height 21
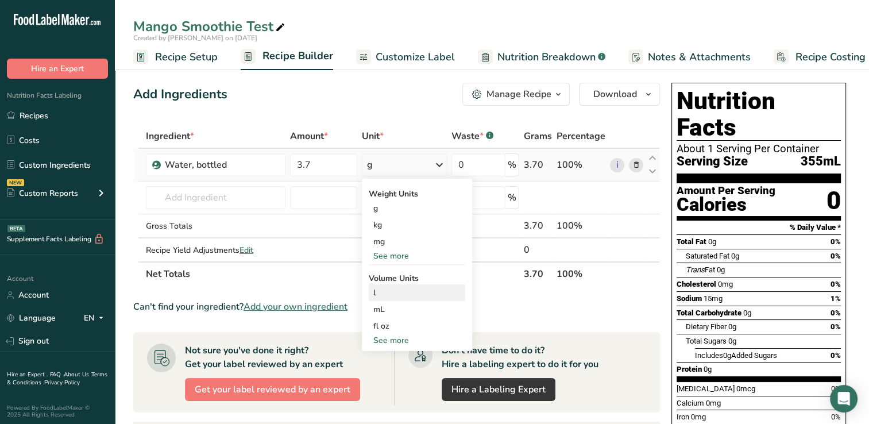
click at [378, 288] on div "l" at bounding box center [416, 293] width 87 height 12
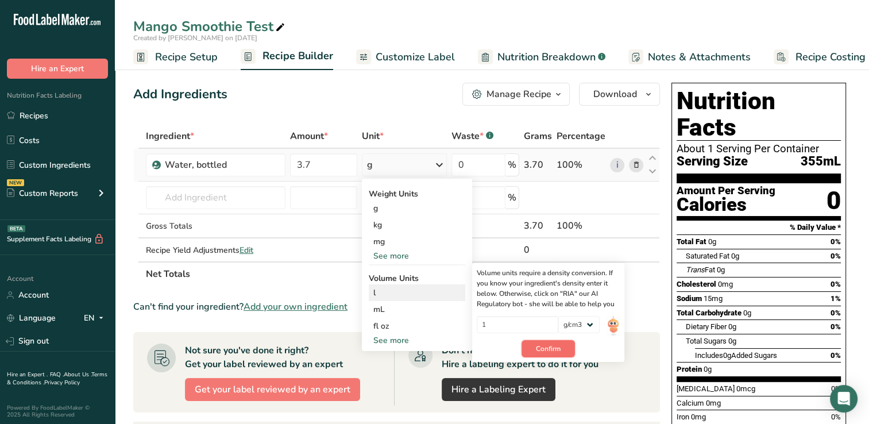
click at [557, 347] on span "Confirm" at bounding box center [548, 349] width 25 height 10
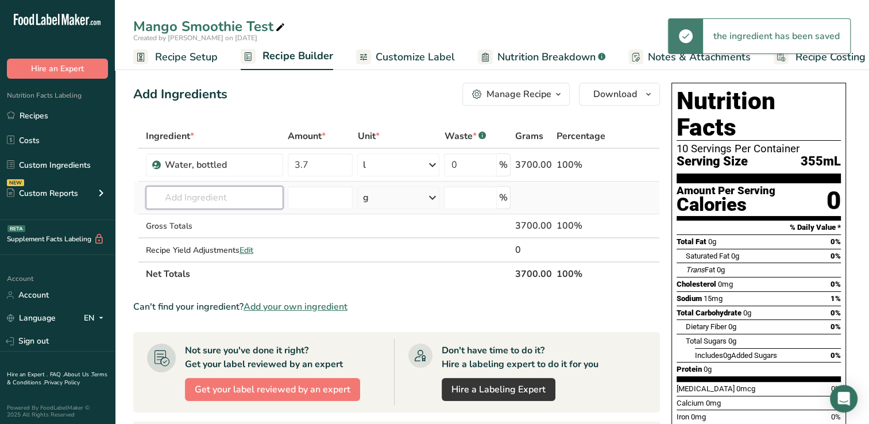
click at [168, 198] on input "text" at bounding box center [214, 197] width 137 height 23
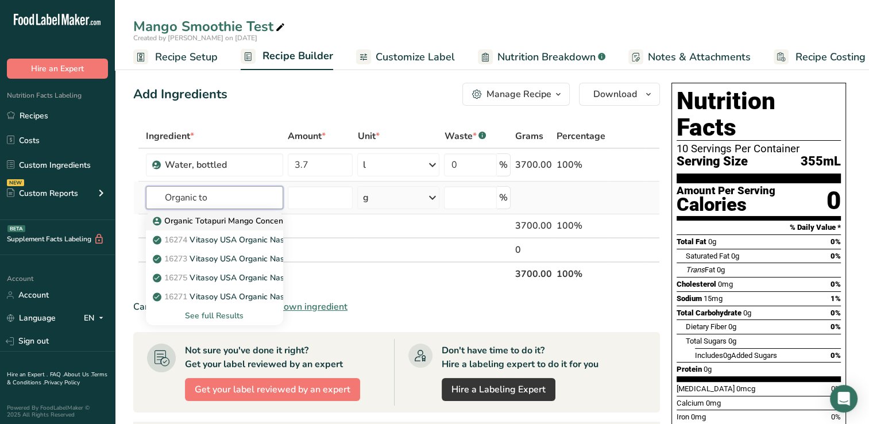
type input "Organic to"
click at [225, 219] on p "Organic Totapuri Mango Concentrate" at bounding box center [228, 221] width 146 height 12
type input "Organic Totapuri Mango Concentrate"
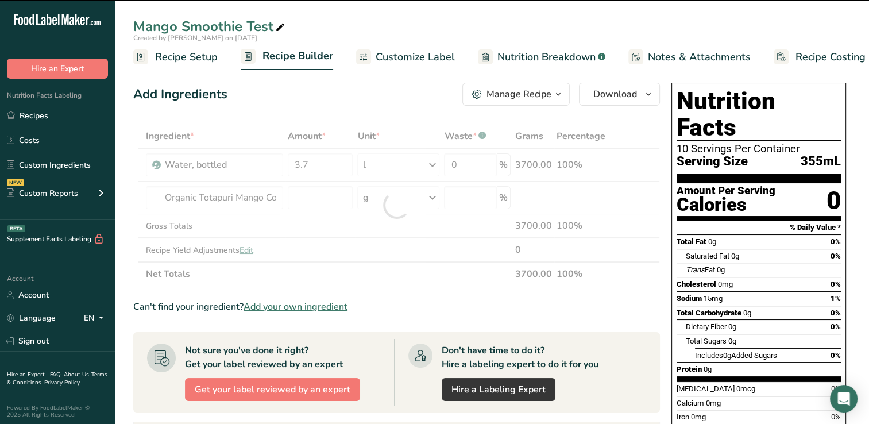
type input "0"
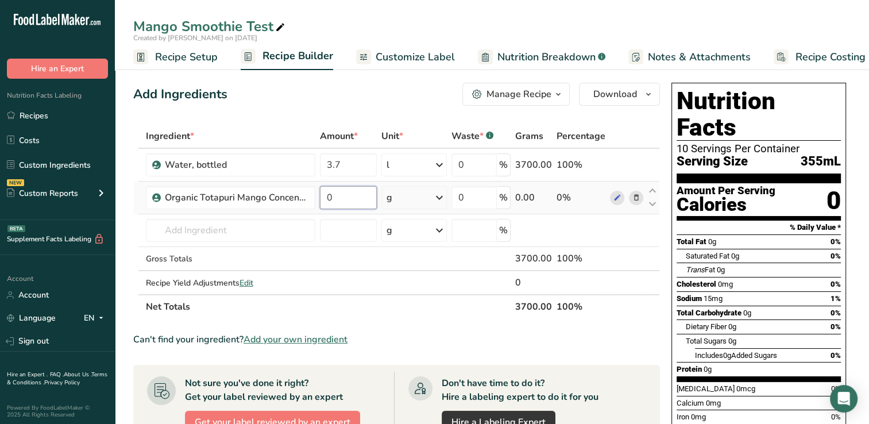
click at [333, 197] on input "0" at bounding box center [348, 197] width 57 height 23
type input "215"
click at [175, 233] on div "Ingredient * Amount * Unit * Waste * .a-a{fill:#347362;}.b-a{fill:#fff;} Grams …" at bounding box center [396, 221] width 527 height 195
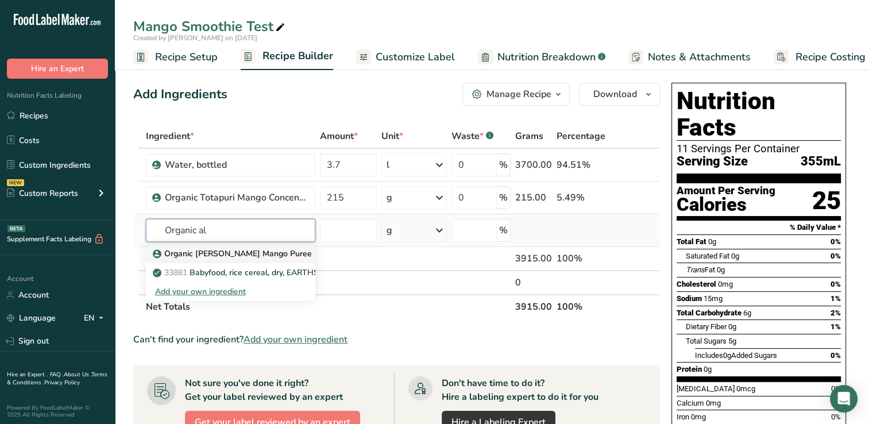
type input "Organic al"
click at [276, 254] on p "Organic [PERSON_NAME] Mango Puree" at bounding box center [233, 254] width 157 height 12
type input "Organic [PERSON_NAME] Mango Puree"
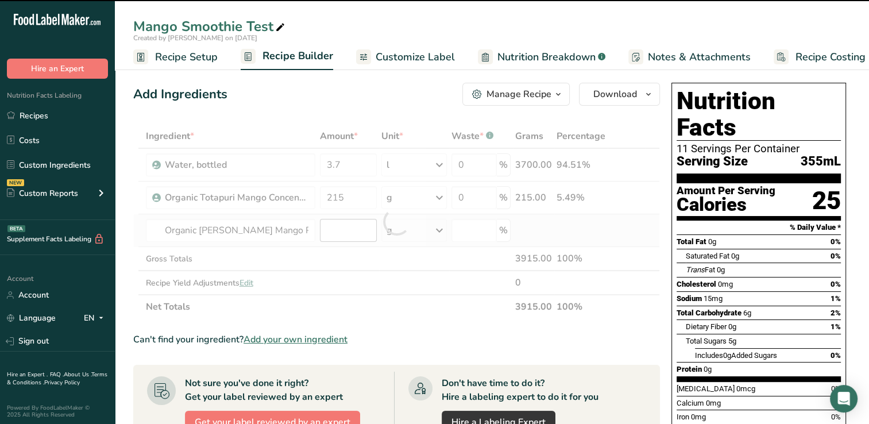
type input "0"
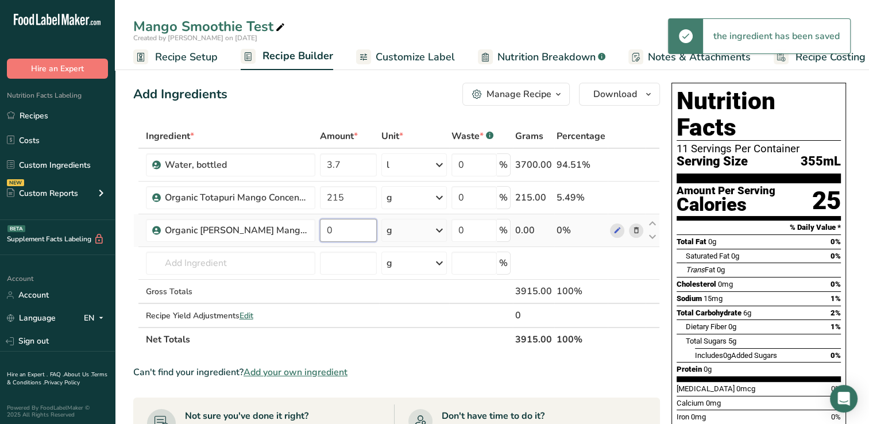
click at [344, 228] on input "0" at bounding box center [348, 230] width 57 height 23
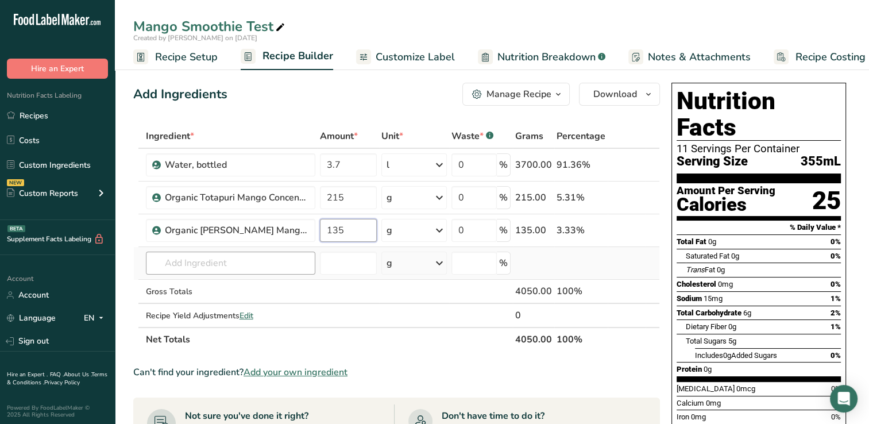
type input "135"
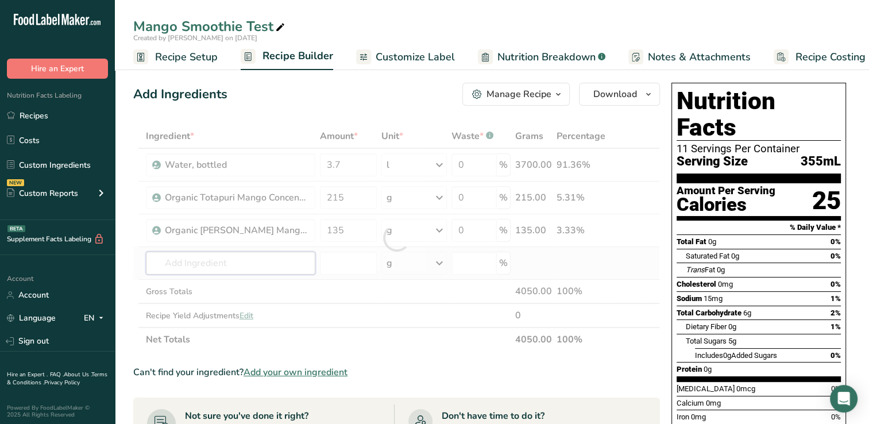
click at [170, 263] on div "Ingredient * Amount * Unit * Waste * .a-a{fill:#347362;}.b-a{fill:#fff;} Grams …" at bounding box center [396, 238] width 527 height 228
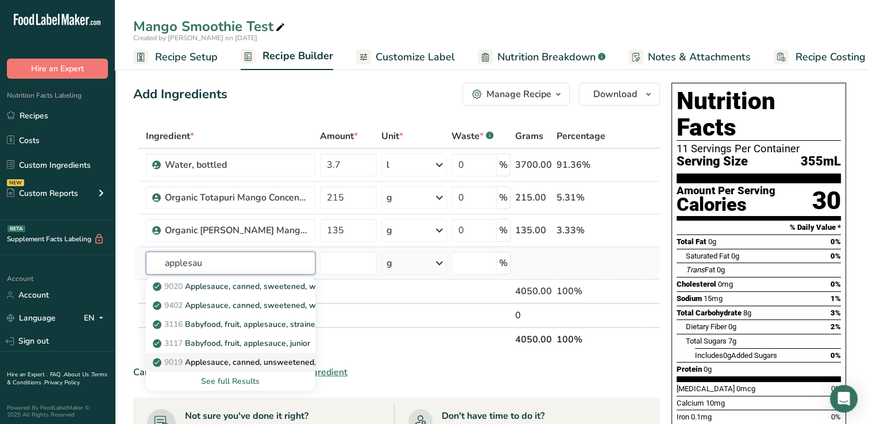
type input "applesau"
click at [253, 361] on p "9019 Applesauce, canned, unsweetened, without added [MEDICAL_DATA] (Includes fo…" at bounding box center [400, 362] width 491 height 12
type input "Applesauce, canned, unsweetened, without added [MEDICAL_DATA] (Includes foods f…"
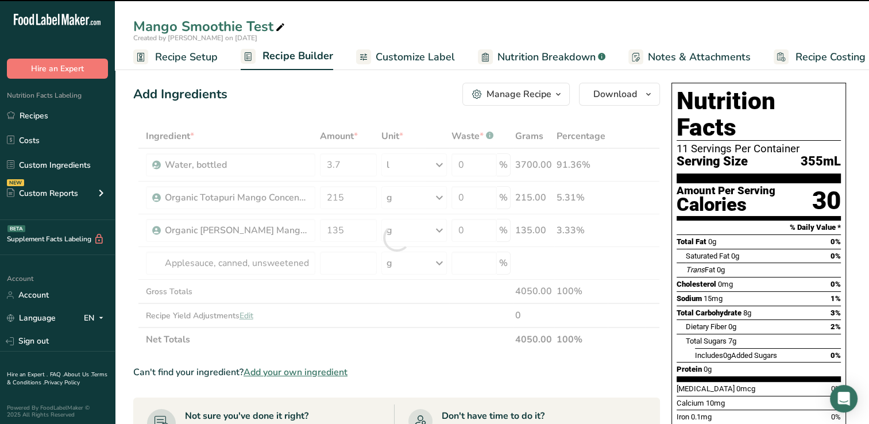
type input "0"
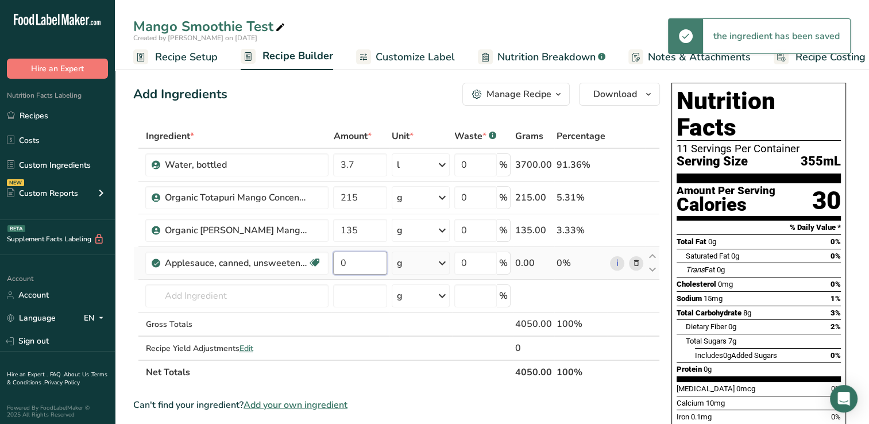
click at [355, 265] on input "0" at bounding box center [360, 263] width 54 height 23
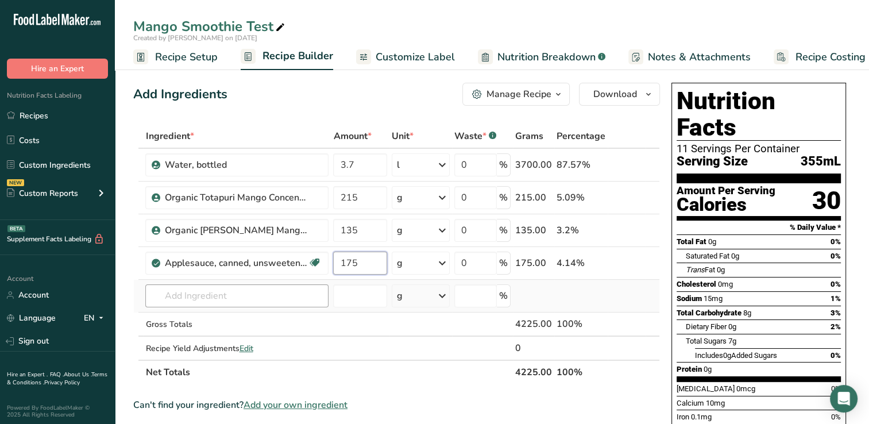
type input "175"
click at [187, 298] on div "Ingredient * Amount * Unit * Waste * .a-a{fill:#347362;}.b-a{fill:#fff;} Grams …" at bounding box center [396, 254] width 527 height 260
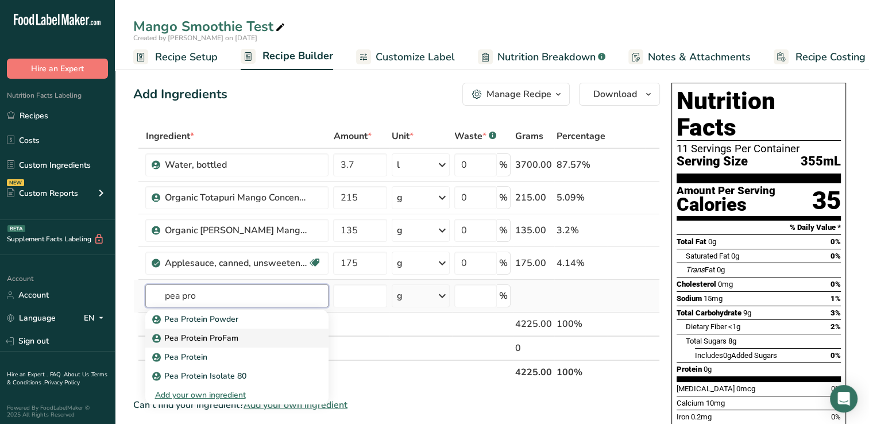
type input "pea pro"
click at [230, 337] on p "Pea Protein ProFam" at bounding box center [196, 338] width 83 height 12
type input "Pea Protein ProFam"
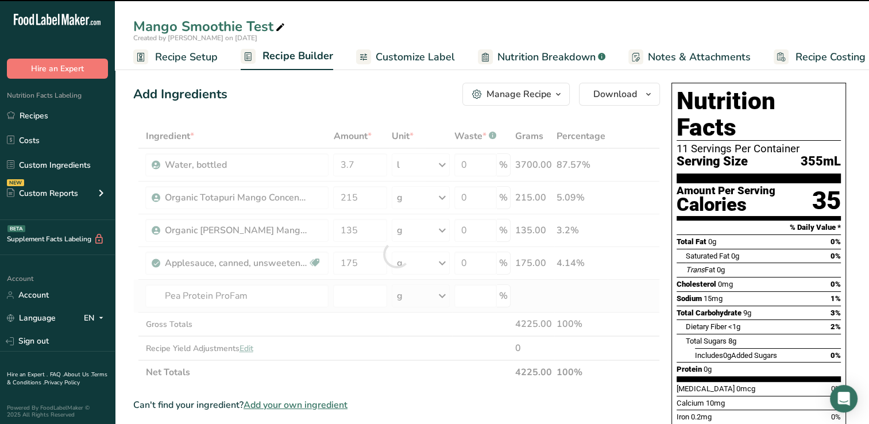
type input "0"
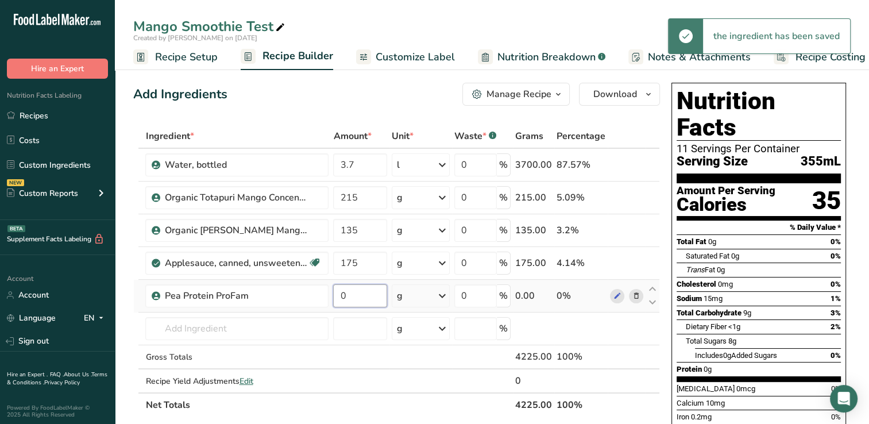
click at [352, 298] on input "0" at bounding box center [360, 295] width 54 height 23
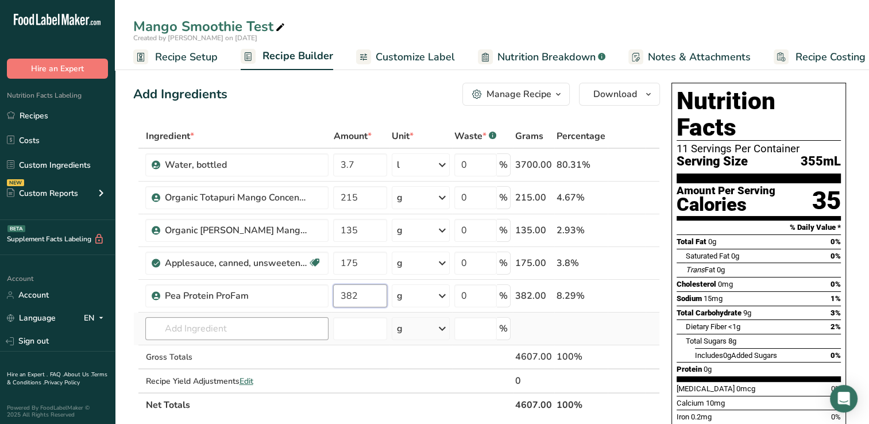
type input "382"
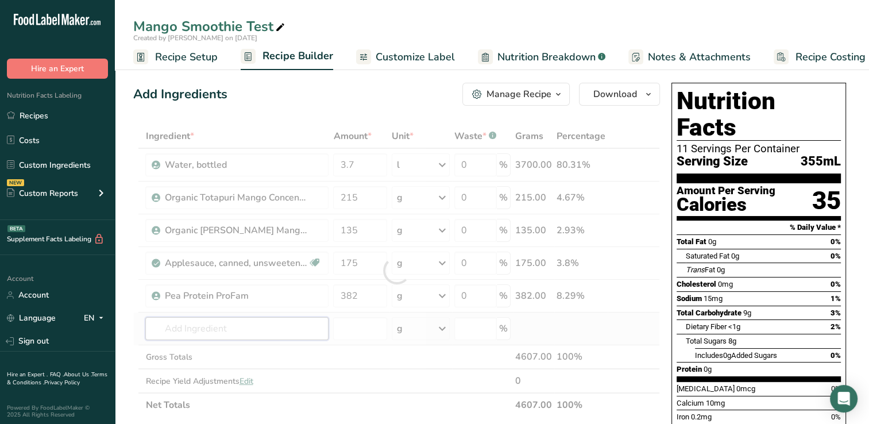
click at [239, 332] on div "Ingredient * Amount * Unit * Waste * .a-a{fill:#347362;}.b-a{fill:#fff;} Grams …" at bounding box center [396, 270] width 527 height 293
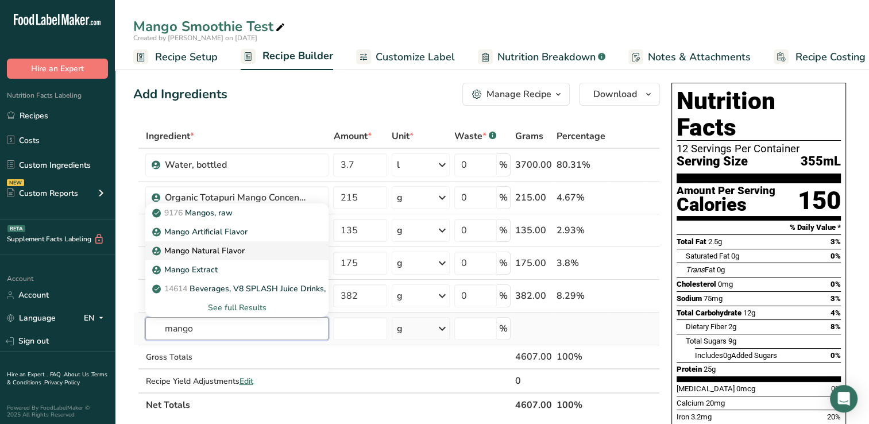
type input "mango"
click at [219, 249] on p "Mango Natural Flavor" at bounding box center [200, 251] width 90 height 12
type input "Mango Natural Flavor"
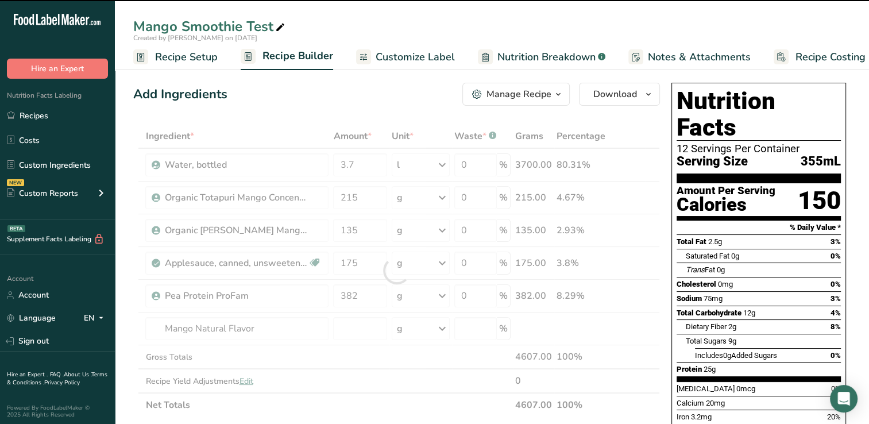
type input "0"
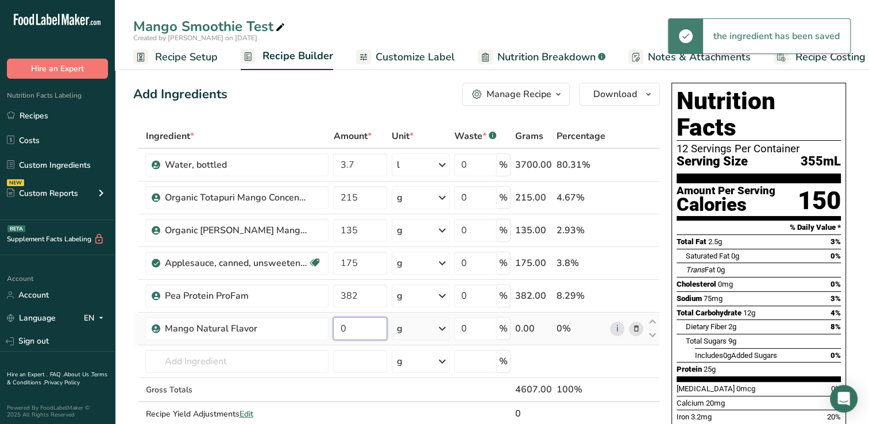
click at [356, 330] on input "0" at bounding box center [360, 328] width 54 height 23
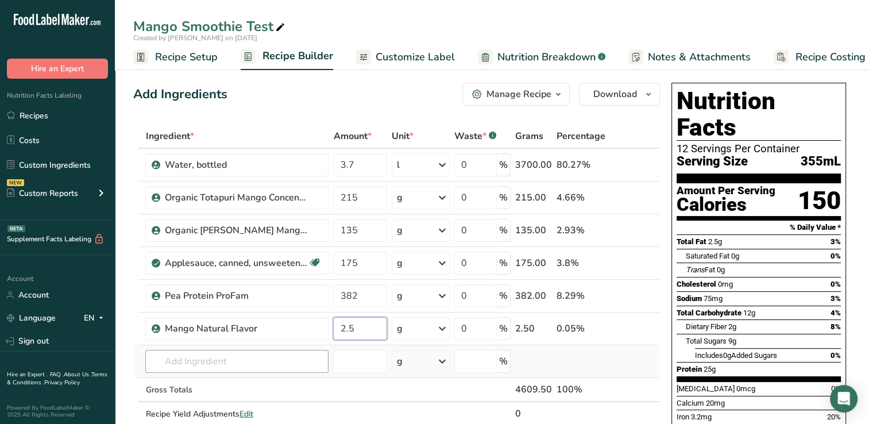
type input "2.5"
click at [193, 364] on div "Ingredient * Amount * Unit * Waste * .a-a{fill:#347362;}.b-a{fill:#fff;} Grams …" at bounding box center [396, 287] width 527 height 326
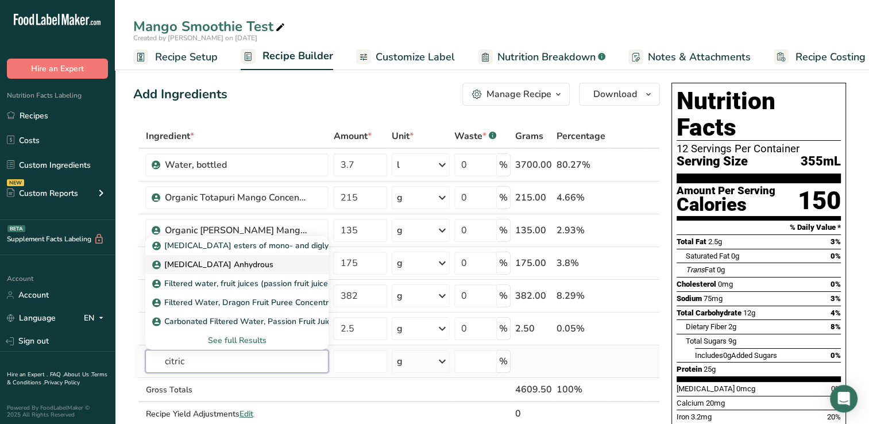
type input "citric"
click at [224, 261] on p "[MEDICAL_DATA] Anhydrous" at bounding box center [214, 265] width 118 height 12
type input "[MEDICAL_DATA] Anhydrous"
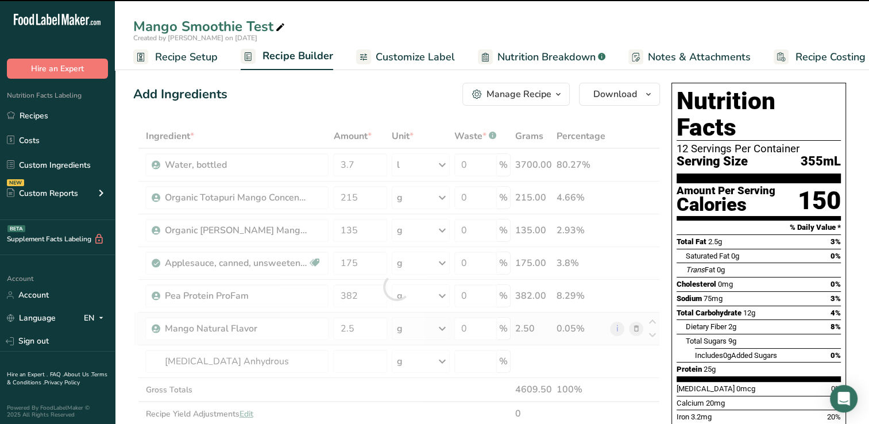
type input "0"
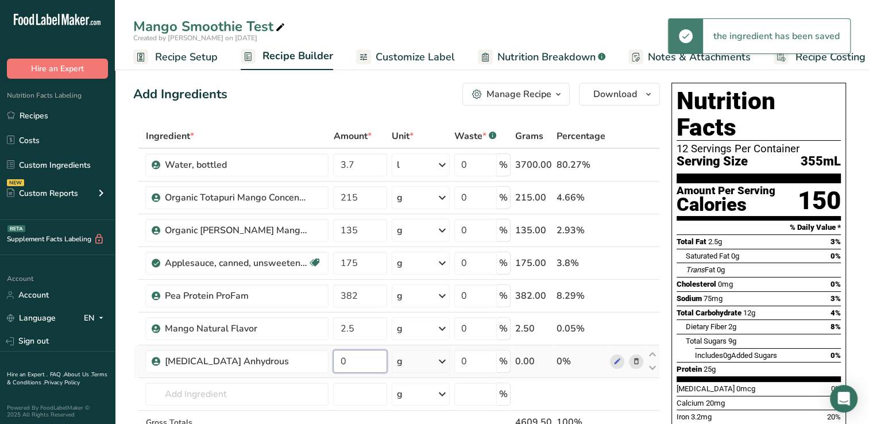
click at [356, 360] on input "0" at bounding box center [360, 361] width 54 height 23
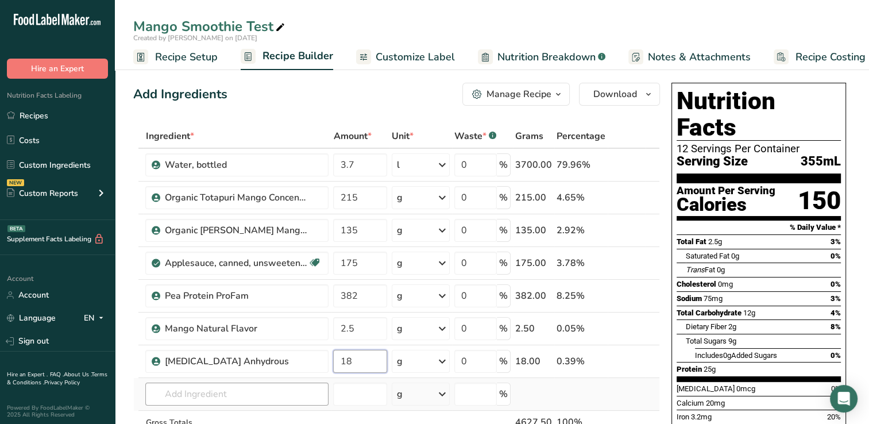
type input "18"
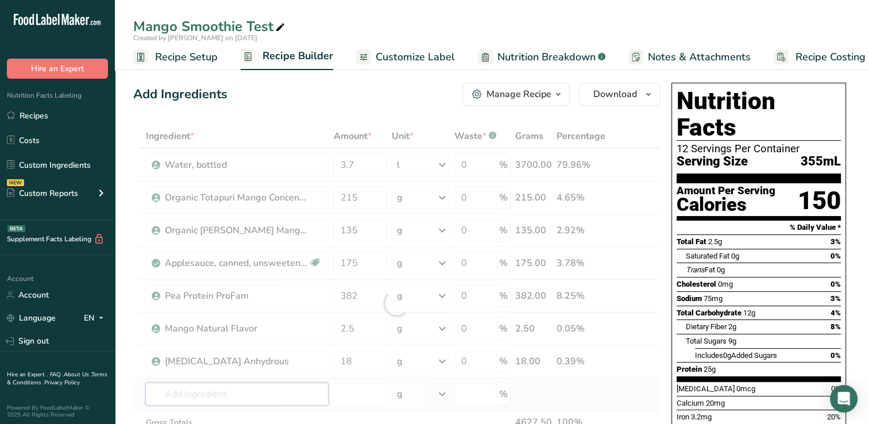
click at [175, 394] on div "Ingredient * Amount * Unit * Waste * .a-a{fill:#347362;}.b-a{fill:#fff;} Grams …" at bounding box center [396, 303] width 527 height 359
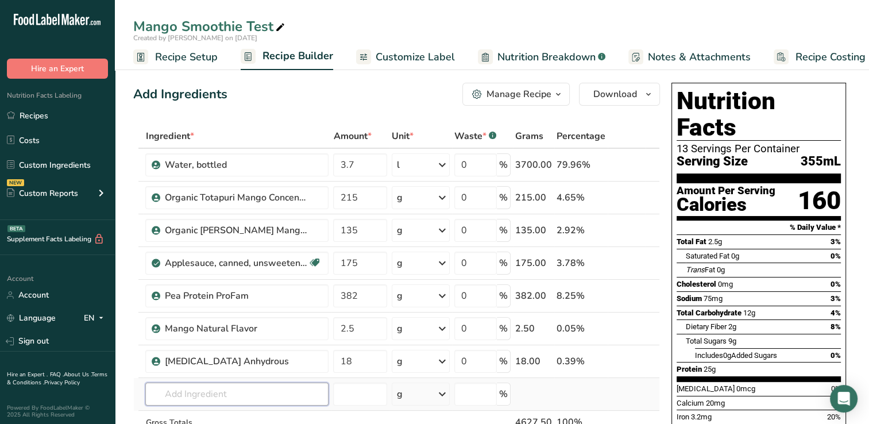
click at [175, 394] on input "text" at bounding box center [236, 394] width 183 height 23
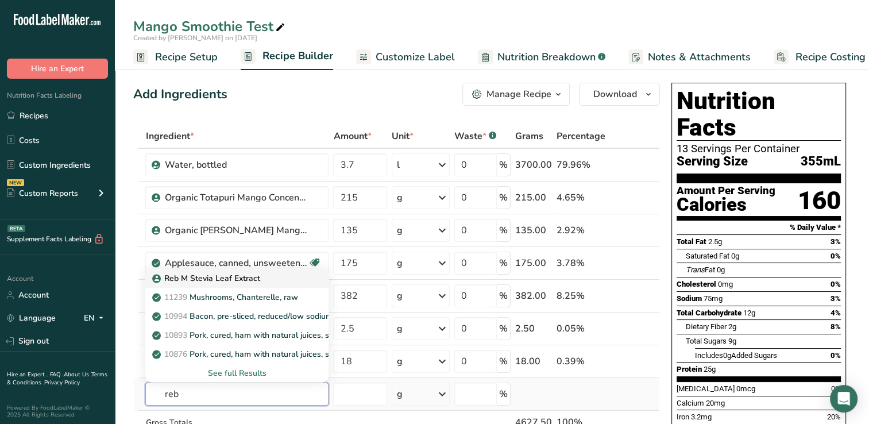
type input "reb"
click at [214, 278] on p "Reb M Stevia Leaf Extract" at bounding box center [207, 278] width 105 height 12
type input "Reb M Stevia Leaf Extract"
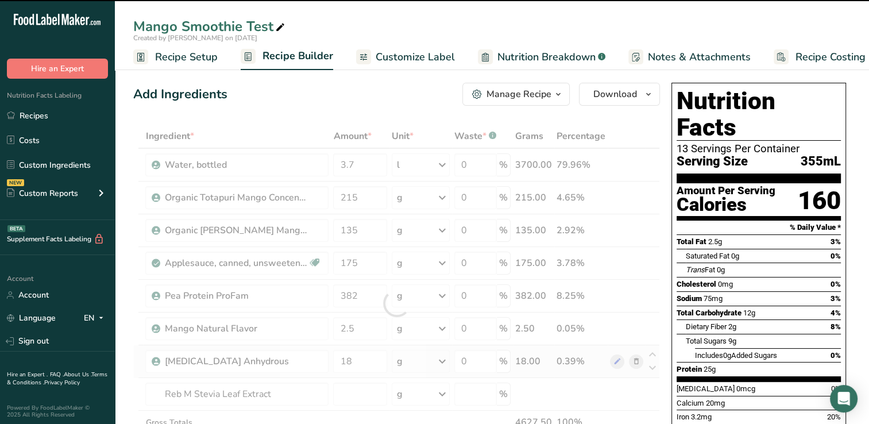
type input "0"
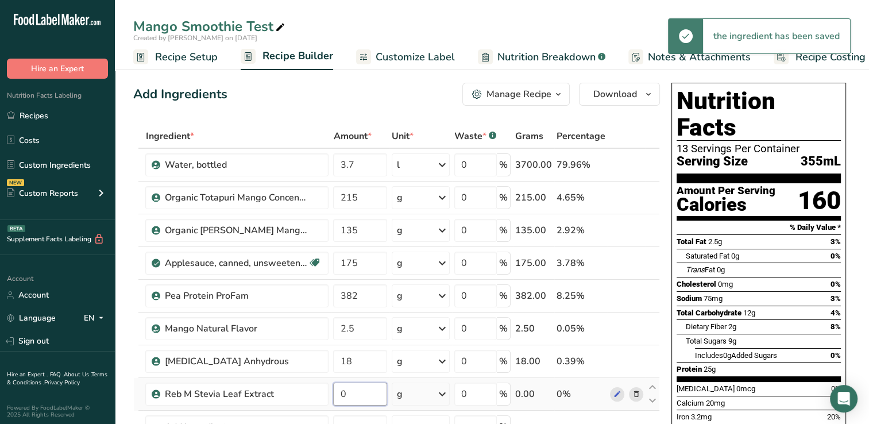
click at [356, 395] on input "0" at bounding box center [360, 394] width 54 height 23
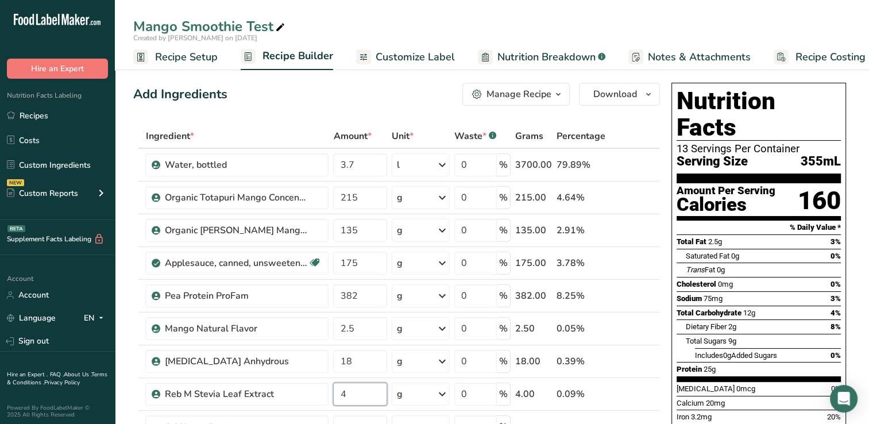
type input "4"
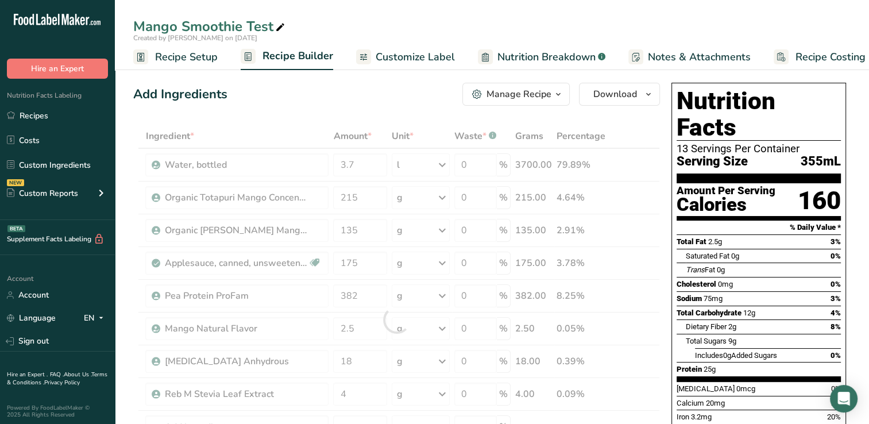
click at [517, 92] on div "Manage Recipe" at bounding box center [519, 94] width 65 height 14
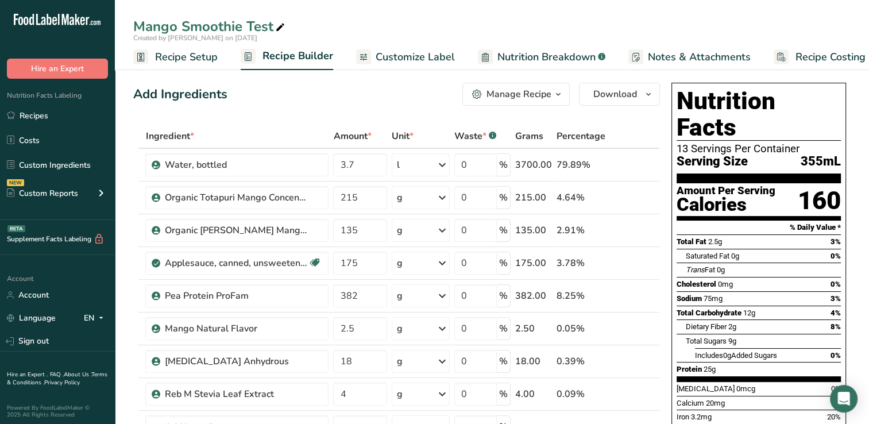
click at [533, 91] on div "Manage Recipe" at bounding box center [519, 94] width 65 height 14
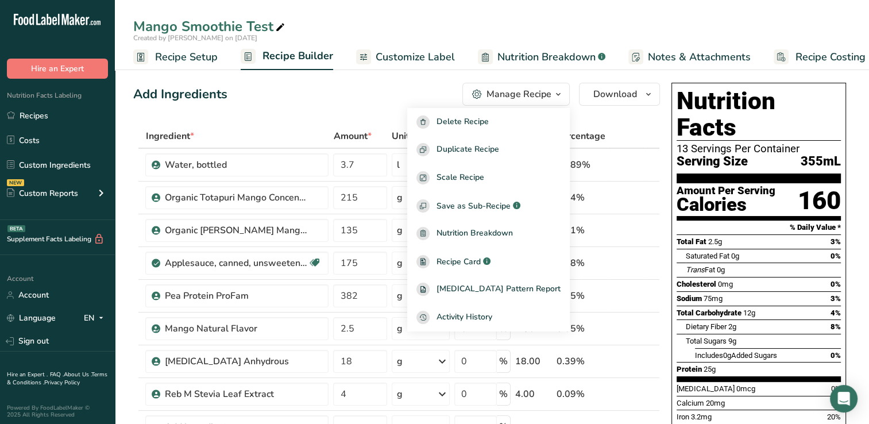
click at [368, 91] on div "Add Ingredients Manage Recipe Delete Recipe Duplicate Recipe Scale Recipe Save …" at bounding box center [396, 94] width 527 height 23
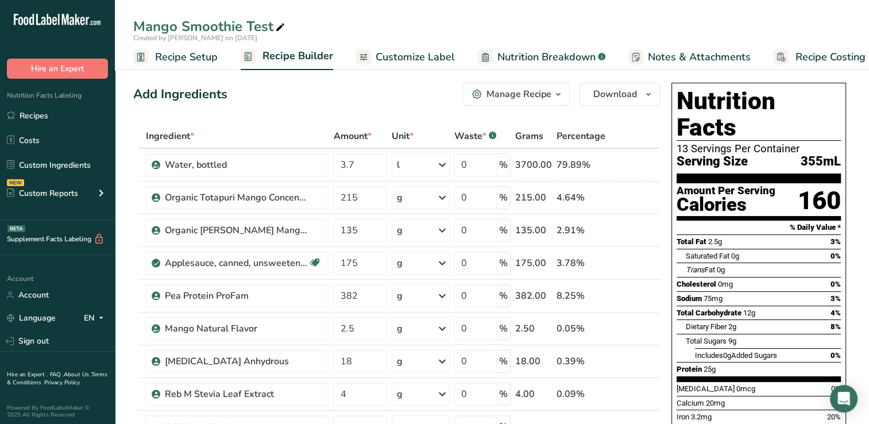
click at [423, 55] on span "Customize Label" at bounding box center [415, 57] width 79 height 16
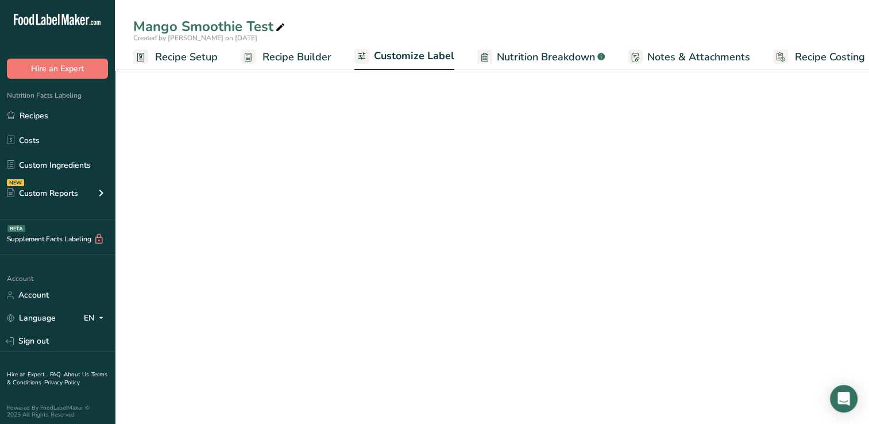
scroll to position [0, 14]
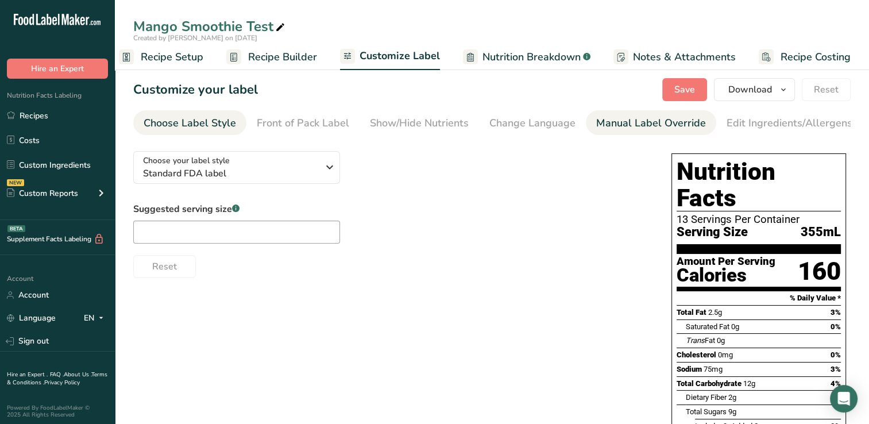
click at [634, 122] on div "Manual Label Override" at bounding box center [651, 123] width 110 height 16
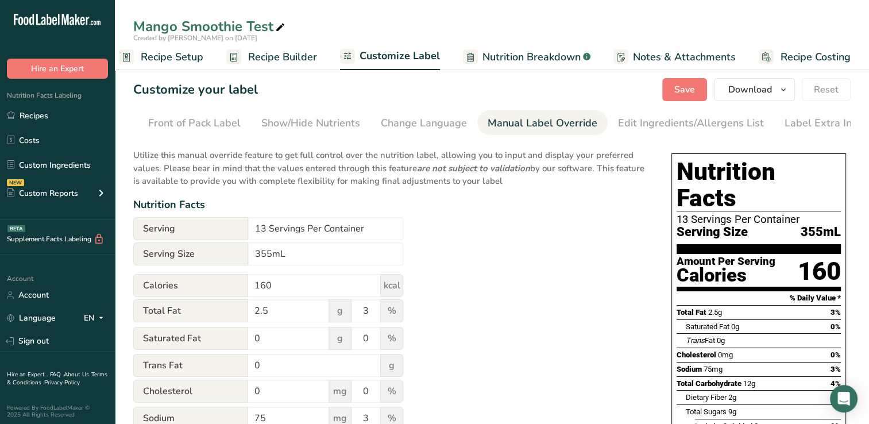
scroll to position [0, 117]
click at [264, 232] on input "13 Servings Per Container" at bounding box center [325, 228] width 155 height 23
drag, startPoint x: 297, startPoint y: 232, endPoint x: 330, endPoint y: 271, distance: 50.5
click at [298, 232] on input "1 Servings Per Container" at bounding box center [325, 228] width 155 height 23
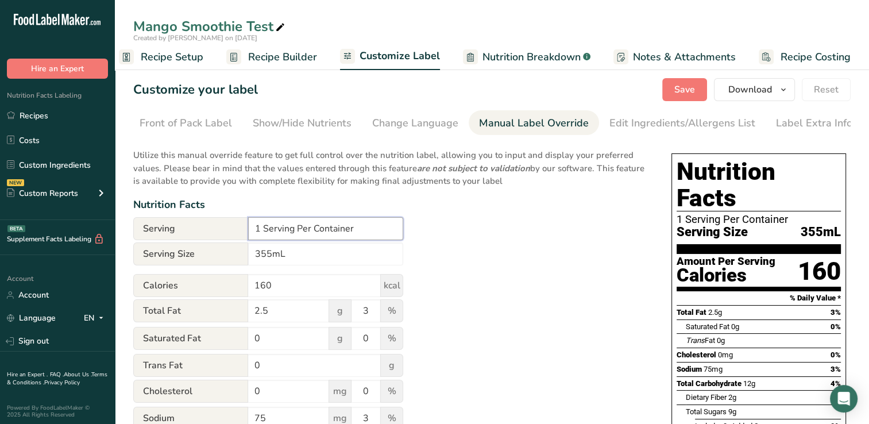
type input "1 Serving Per Container"
click at [477, 224] on div "Utilize this manual override feature to get full control over the nutrition lab…" at bounding box center [390, 423] width 515 height 563
click at [690, 86] on span "Save" at bounding box center [685, 90] width 21 height 14
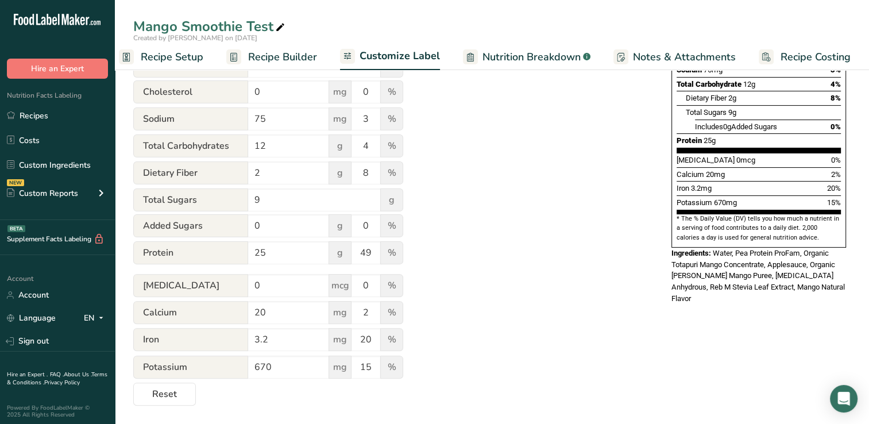
scroll to position [157, 0]
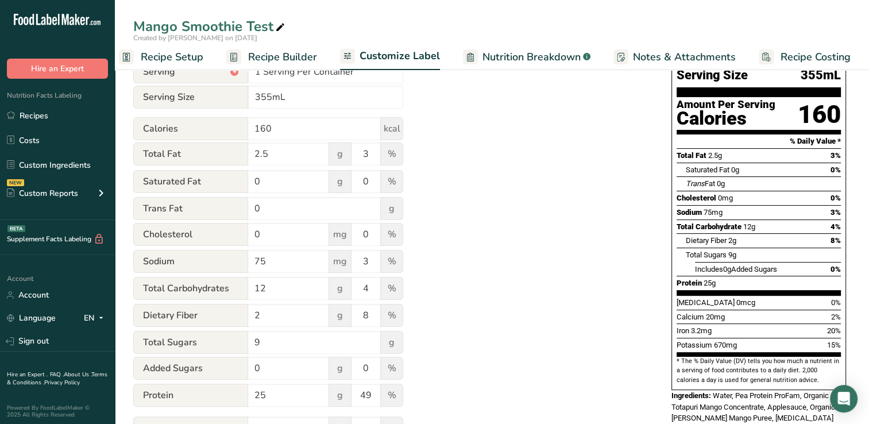
click at [280, 57] on span "Recipe Builder" at bounding box center [282, 57] width 69 height 16
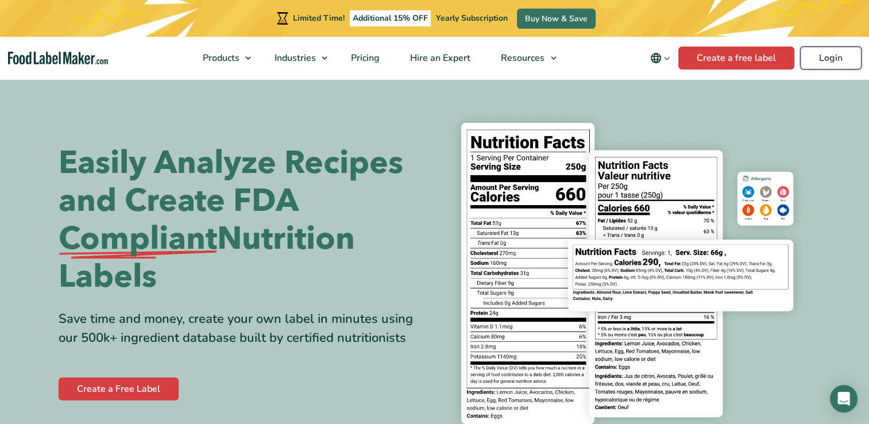
click at [833, 57] on link "Login" at bounding box center [830, 58] width 61 height 23
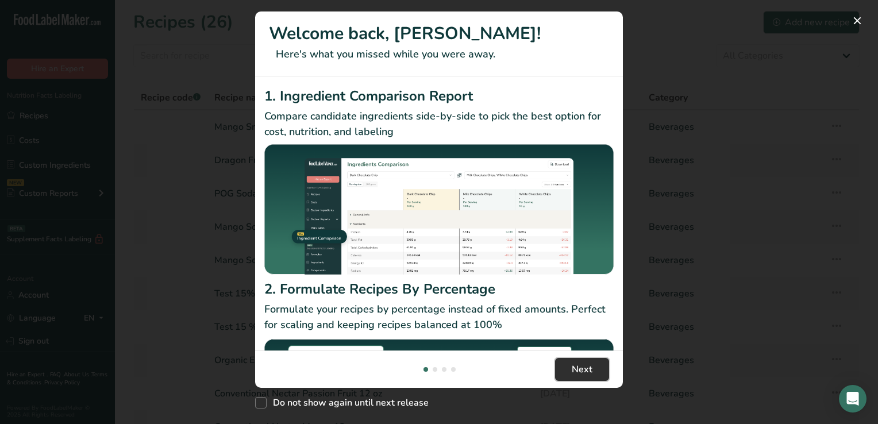
click at [588, 367] on span "Next" at bounding box center [582, 370] width 21 height 14
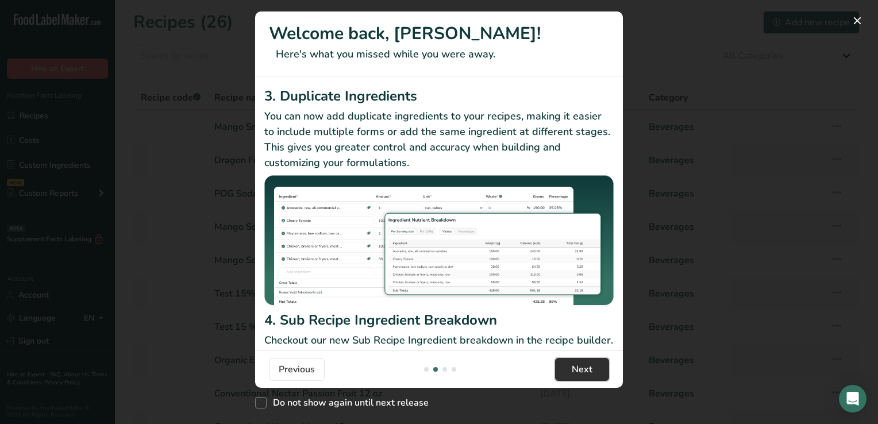
click at [588, 367] on span "Next" at bounding box center [582, 370] width 21 height 14
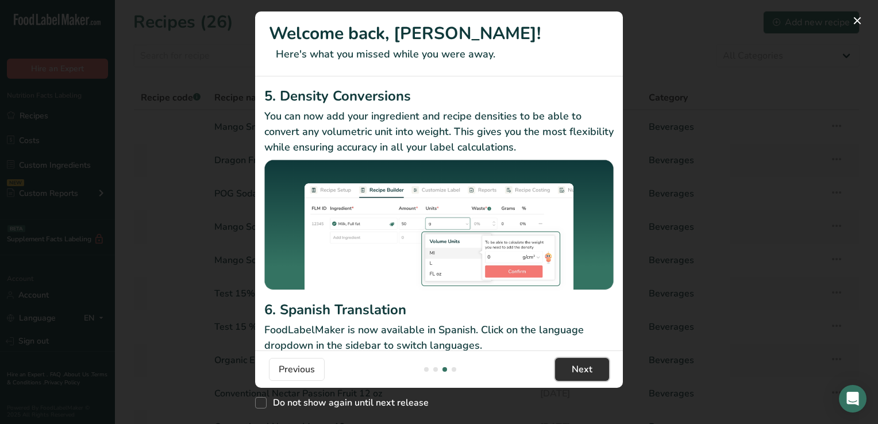
click at [588, 367] on span "Next" at bounding box center [582, 370] width 21 height 14
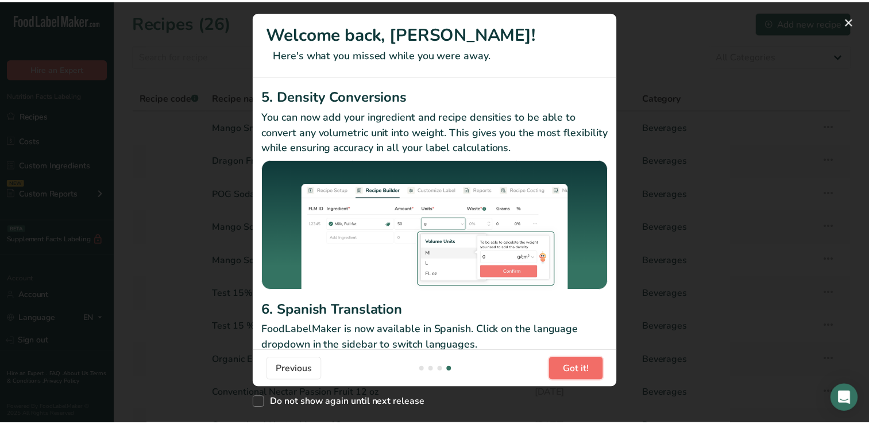
scroll to position [0, 1103]
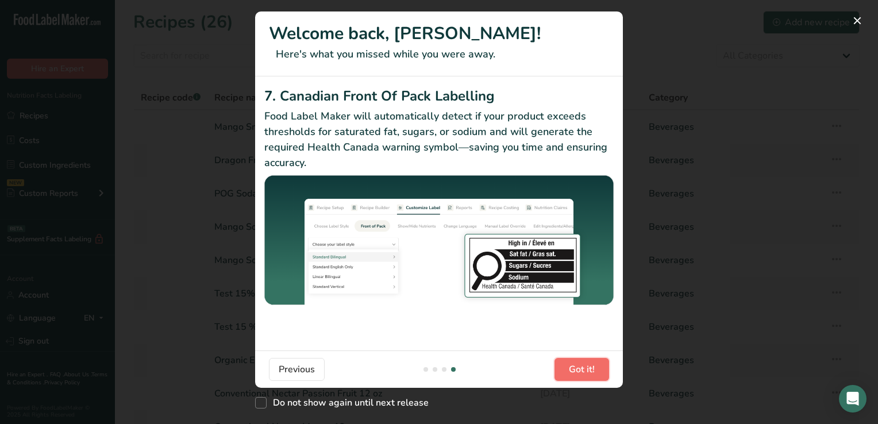
click at [588, 367] on span "Got it!" at bounding box center [582, 370] width 26 height 14
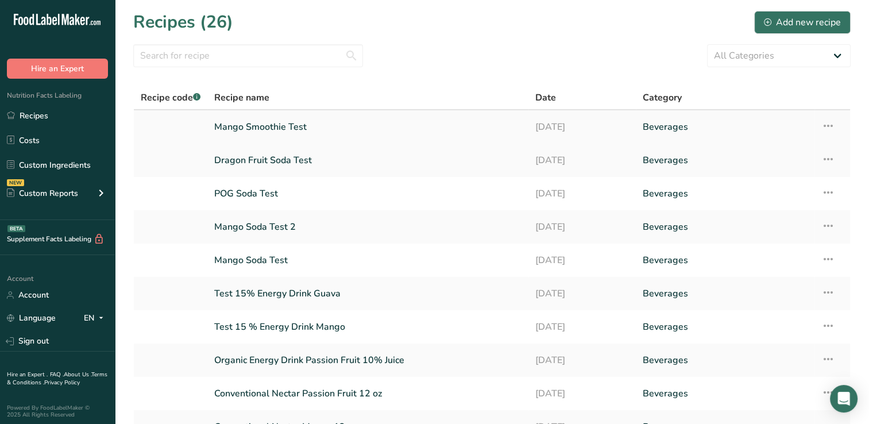
click at [261, 125] on link "Mango Smoothie Test" at bounding box center [367, 127] width 307 height 24
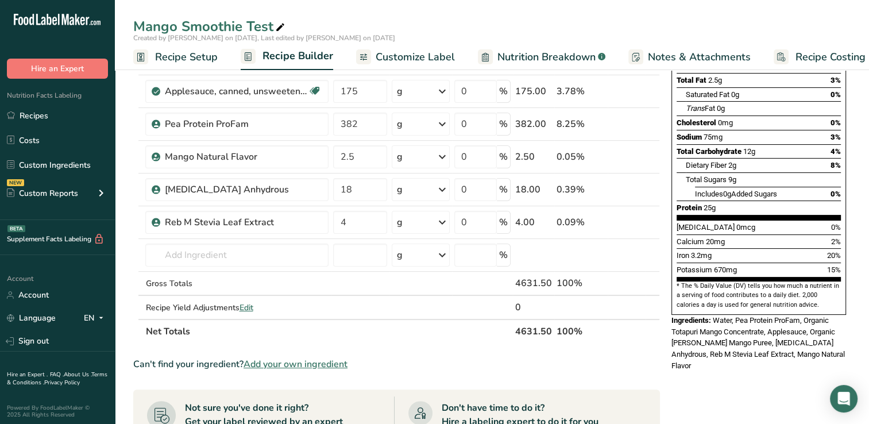
scroll to position [173, 0]
